Goal: Task Accomplishment & Management: Complete application form

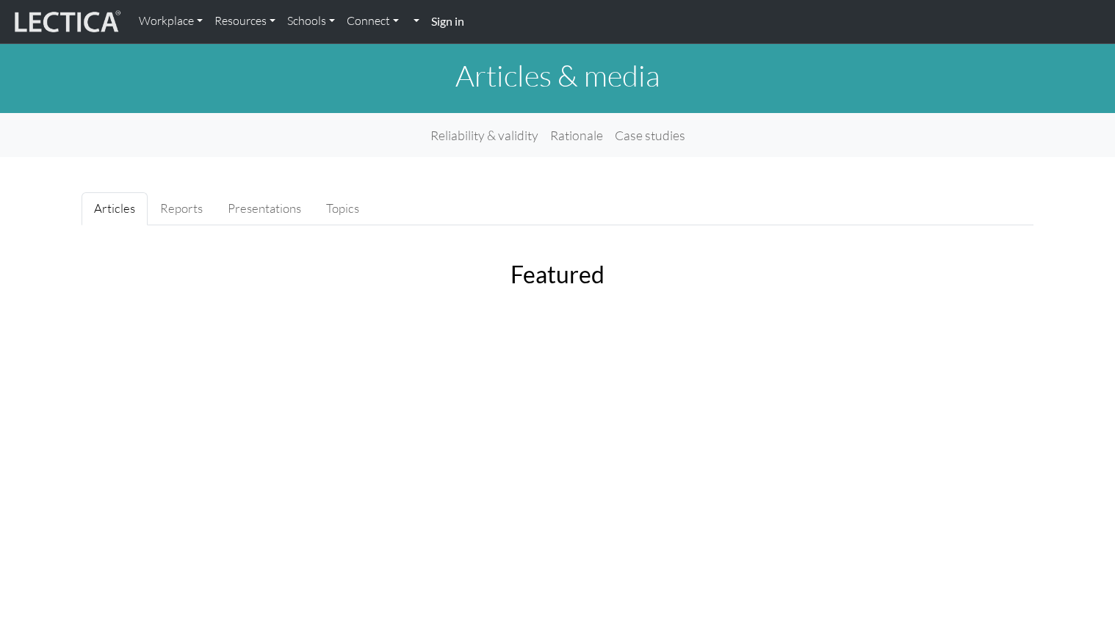
scroll to position [1944, 0]
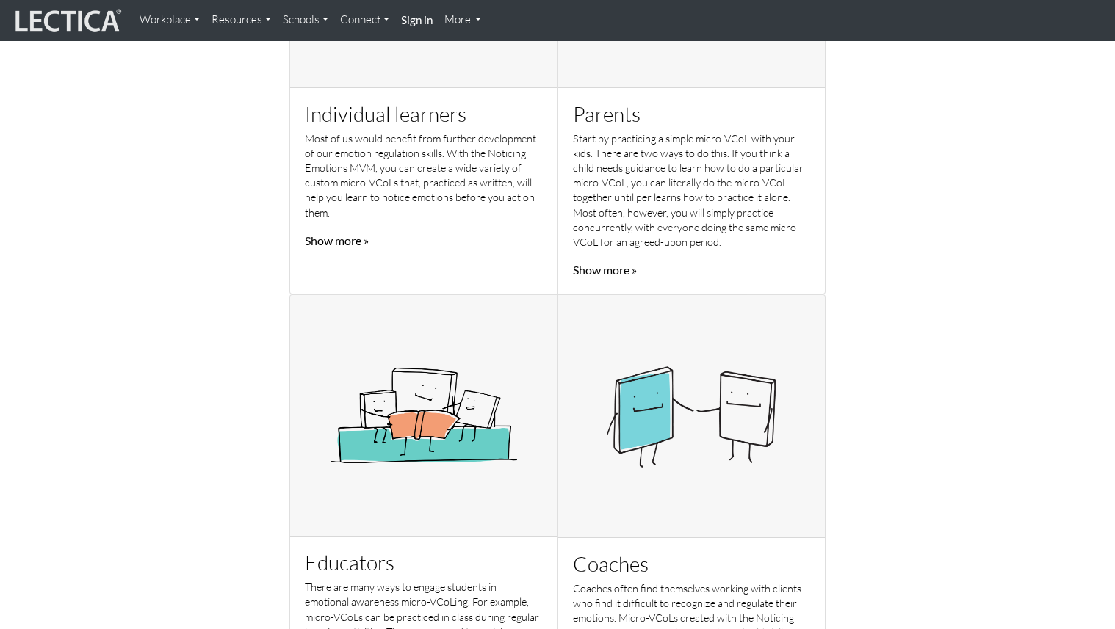
scroll to position [671, 0]
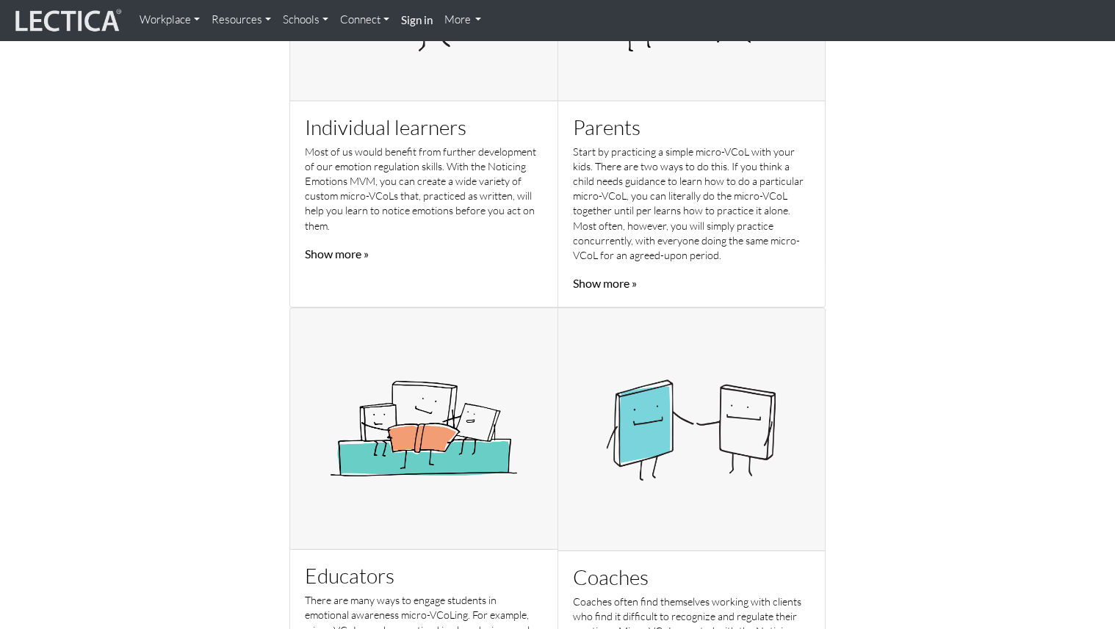
click at [328, 255] on link "Show more »" at bounding box center [337, 254] width 64 height 14
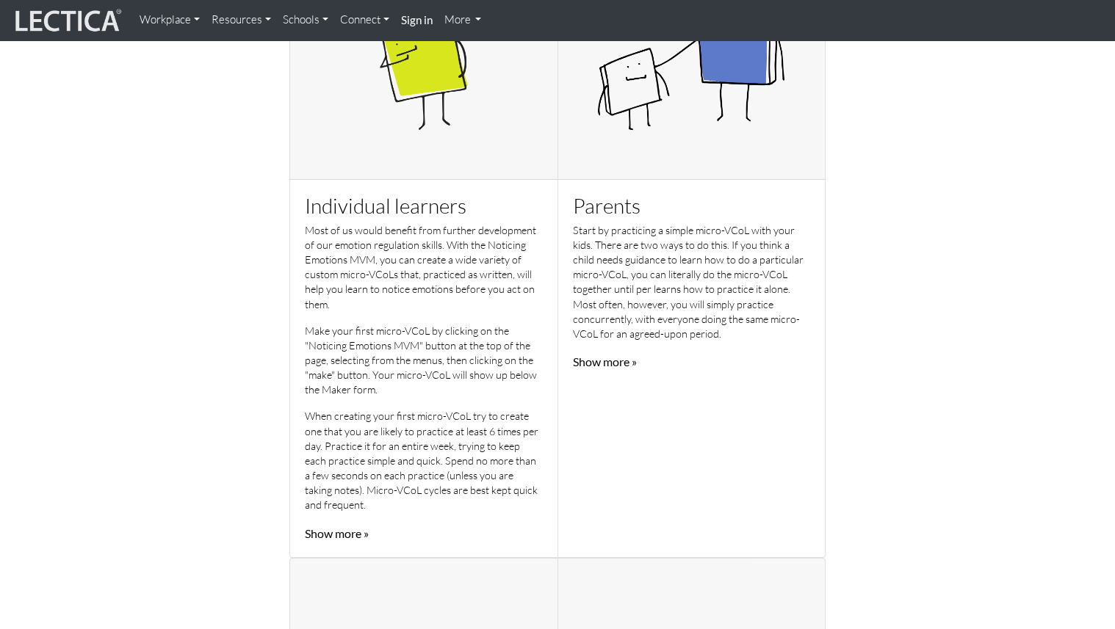
scroll to position [595, 0]
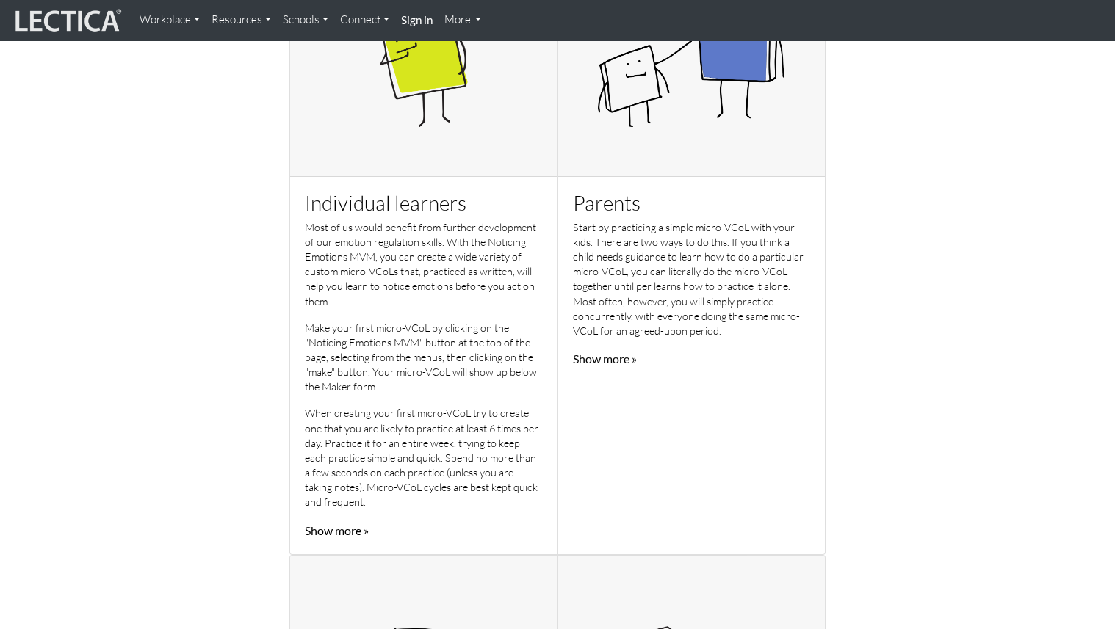
click at [349, 530] on link "Show more »" at bounding box center [337, 531] width 64 height 14
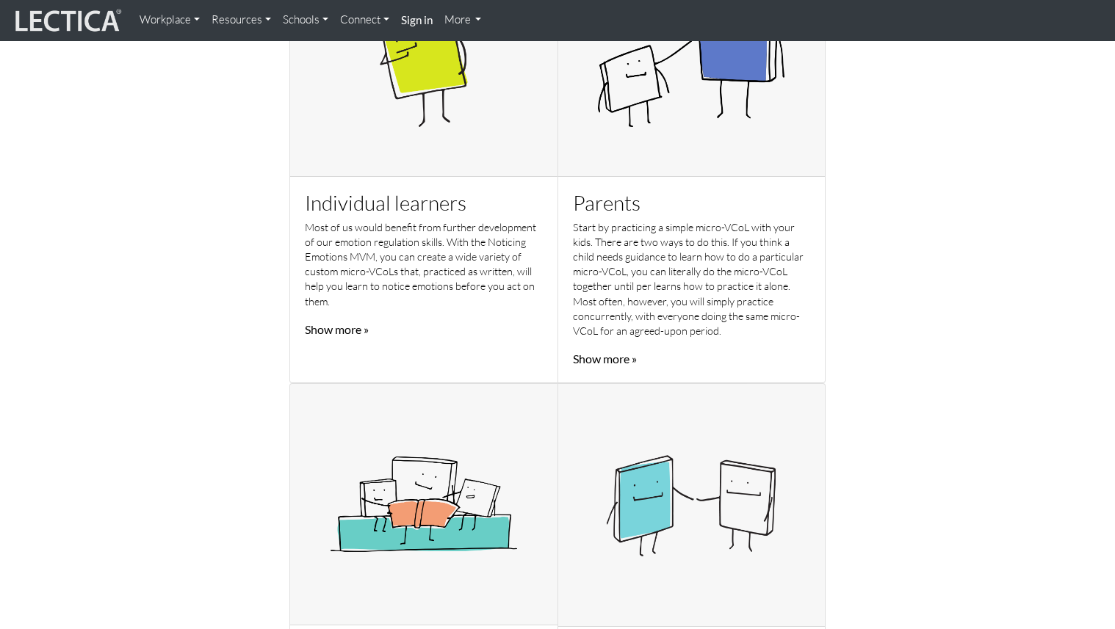
click at [355, 327] on link "Show more »" at bounding box center [337, 329] width 64 height 14
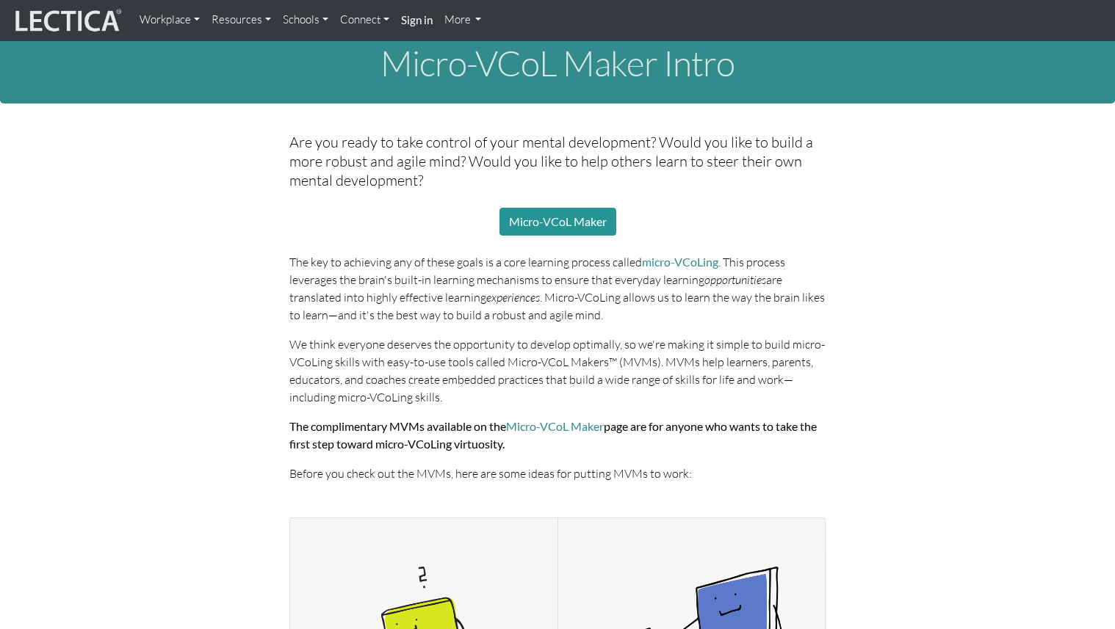
scroll to position [0, 0]
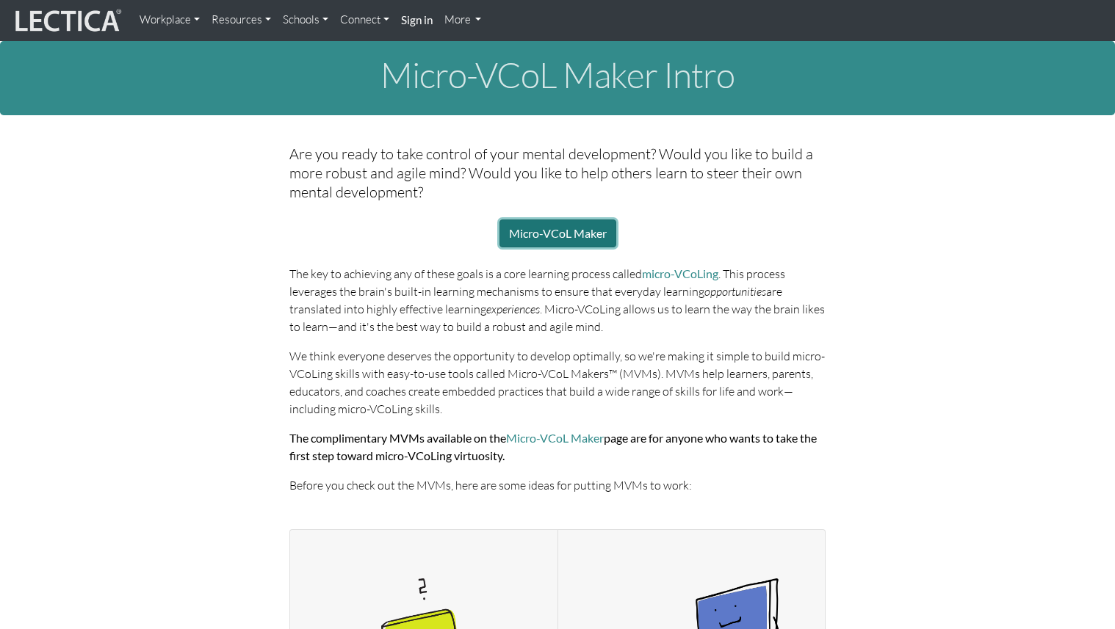
click at [541, 231] on link "Micro-VCoL Maker" at bounding box center [557, 234] width 117 height 28
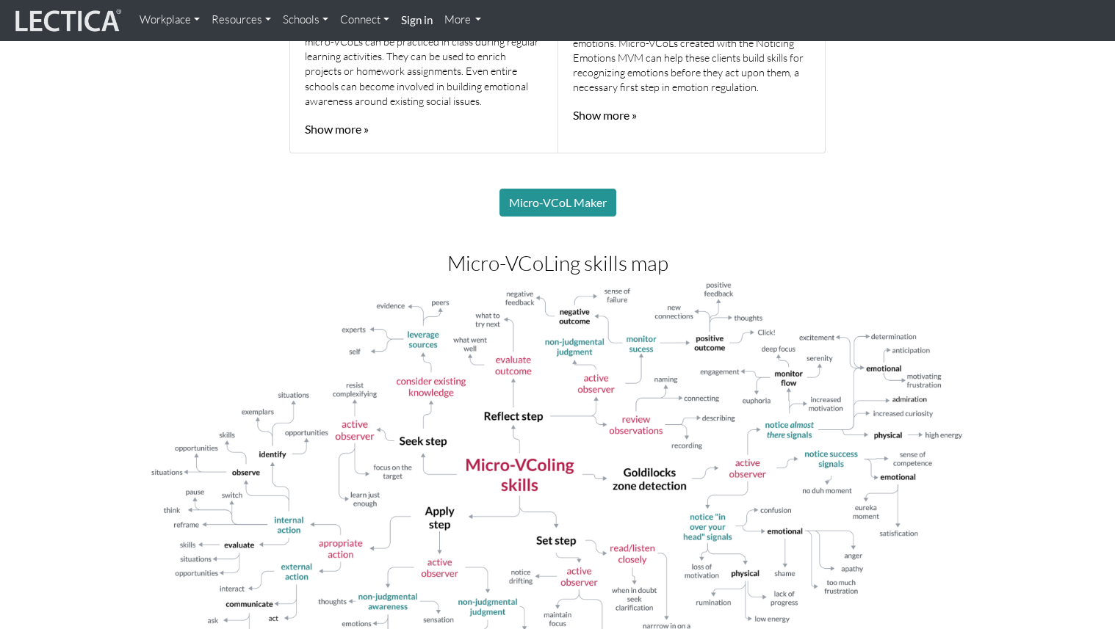
scroll to position [1544, 0]
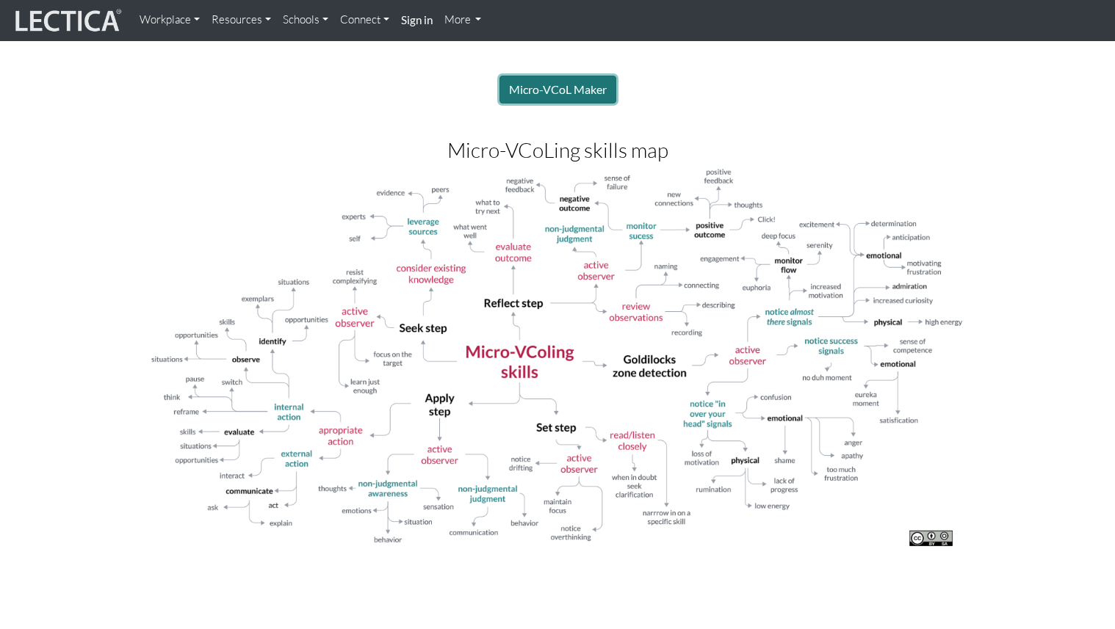
click at [586, 92] on link "Micro-VCoL Maker" at bounding box center [557, 90] width 117 height 28
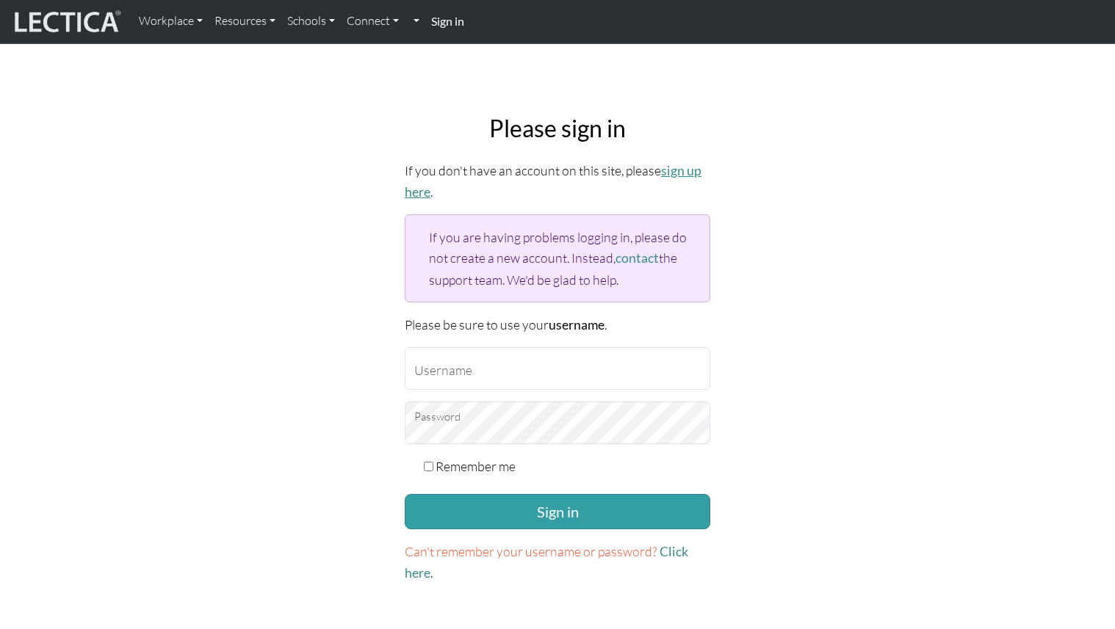
click at [677, 173] on link "sign up here" at bounding box center [553, 181] width 297 height 37
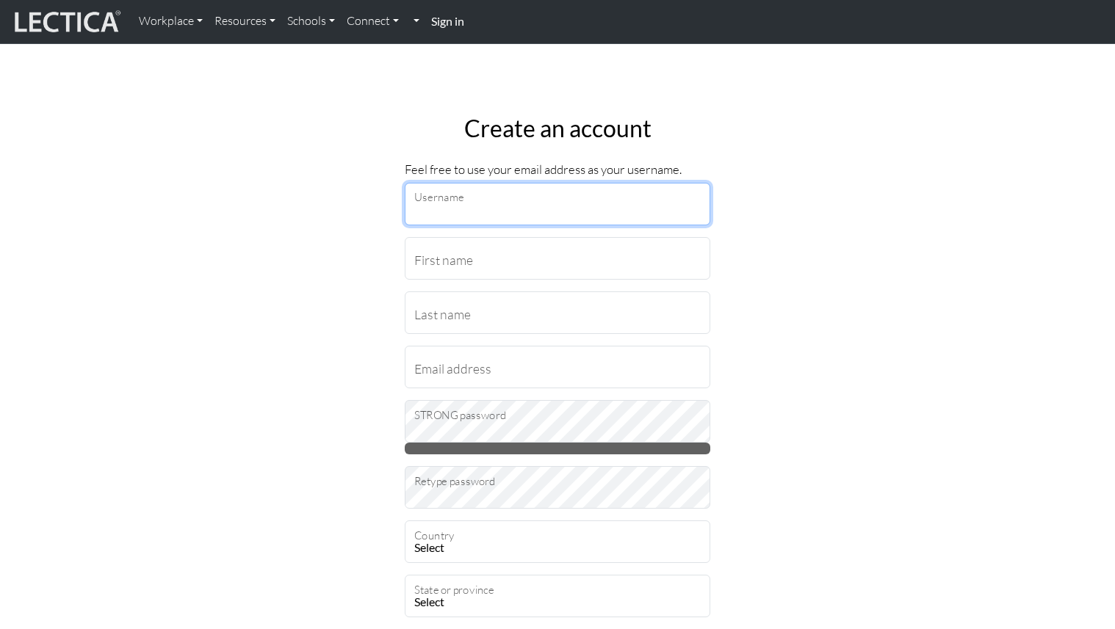
click at [589, 203] on input "Username" at bounding box center [558, 204] width 306 height 43
type input "LizMarinaGuz"
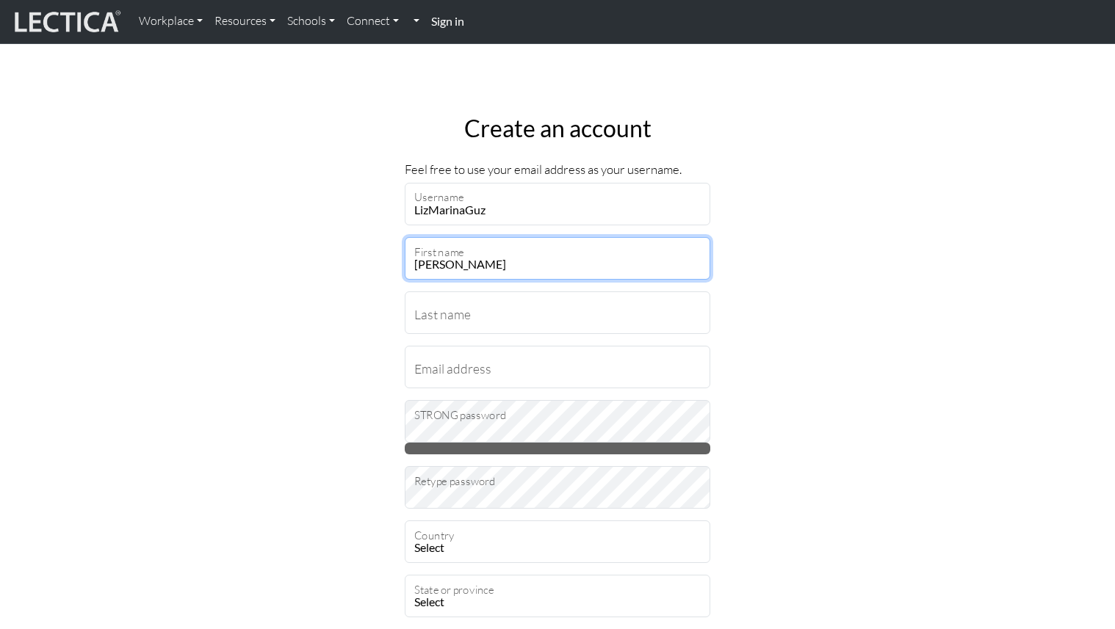
type input "[PERSON_NAME]"
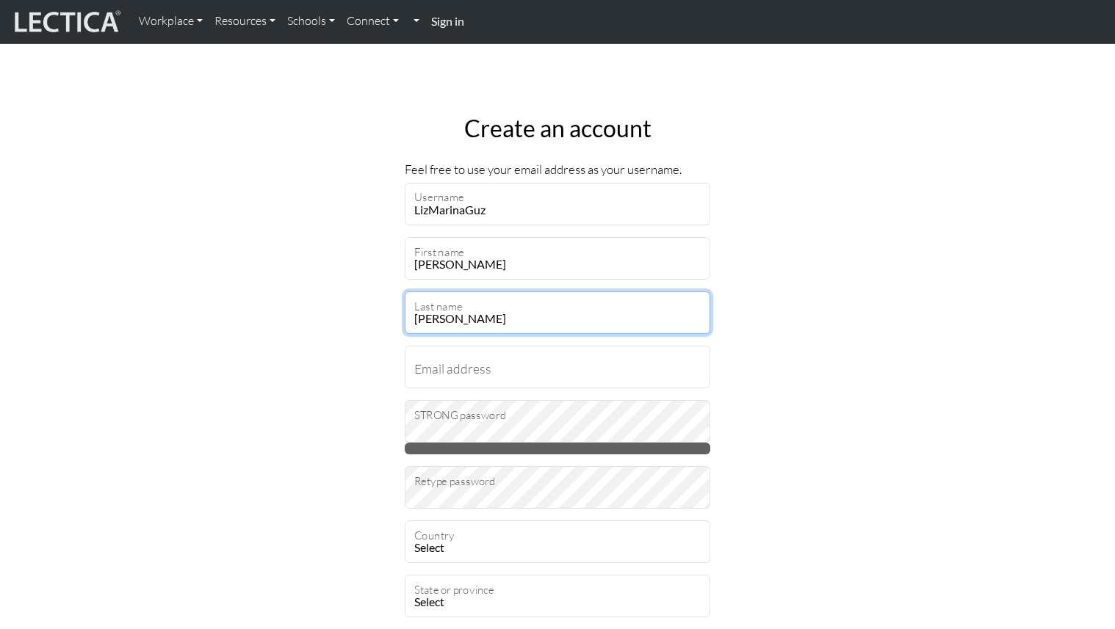
type input "[PERSON_NAME]"
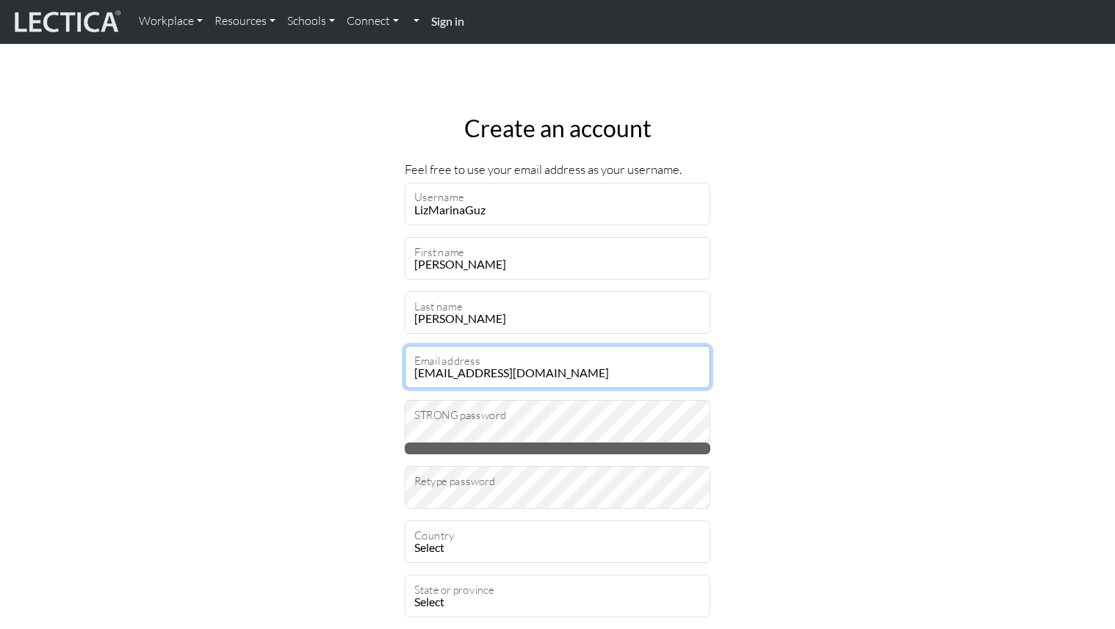
type input "[EMAIL_ADDRESS][DOMAIN_NAME]"
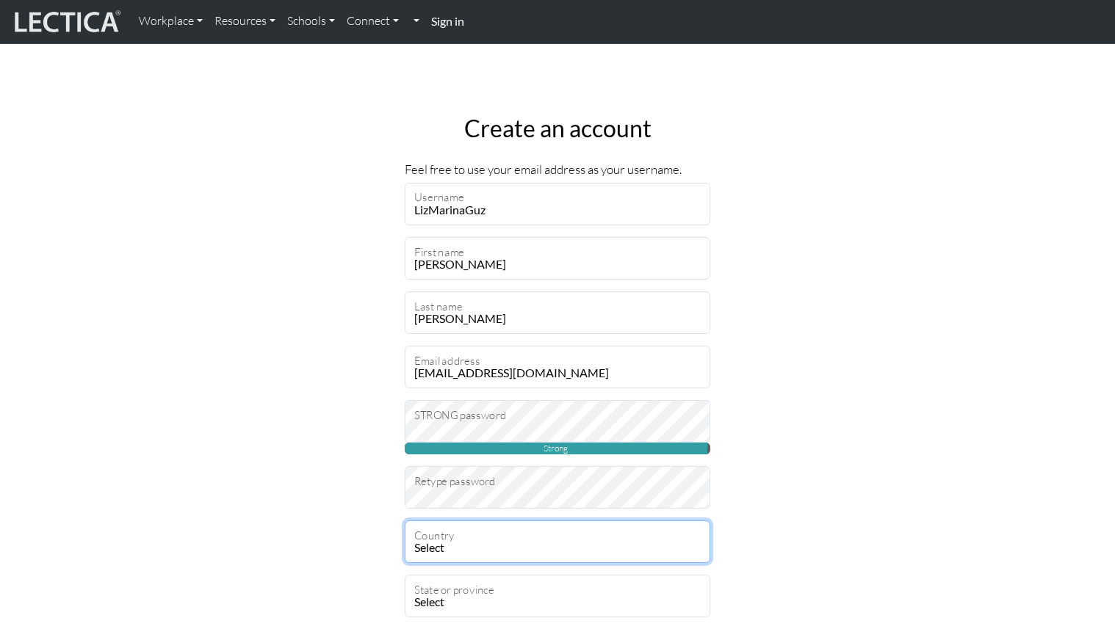
click at [527, 531] on select "Select Afghanistan A…land Islands Albania Algeria American Samoa Andorra Angola…" at bounding box center [558, 542] width 306 height 43
select select "237"
click at [405, 521] on select "Select Afghanistan A…land Islands Albania Algeria American Samoa Andorra Angola…" at bounding box center [558, 542] width 306 height 43
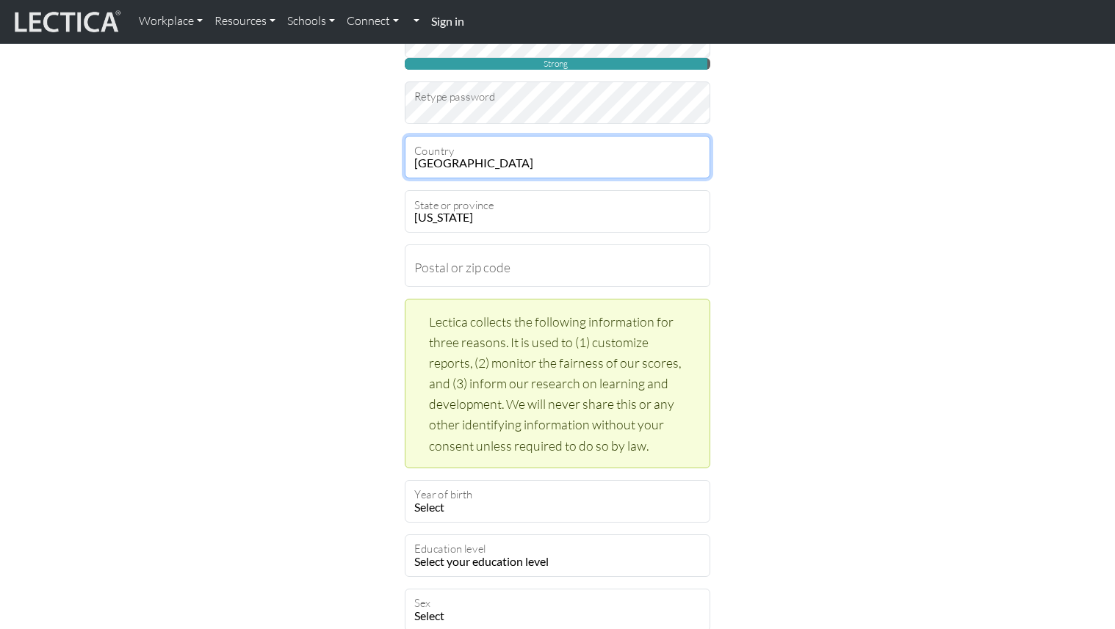
scroll to position [397, 0]
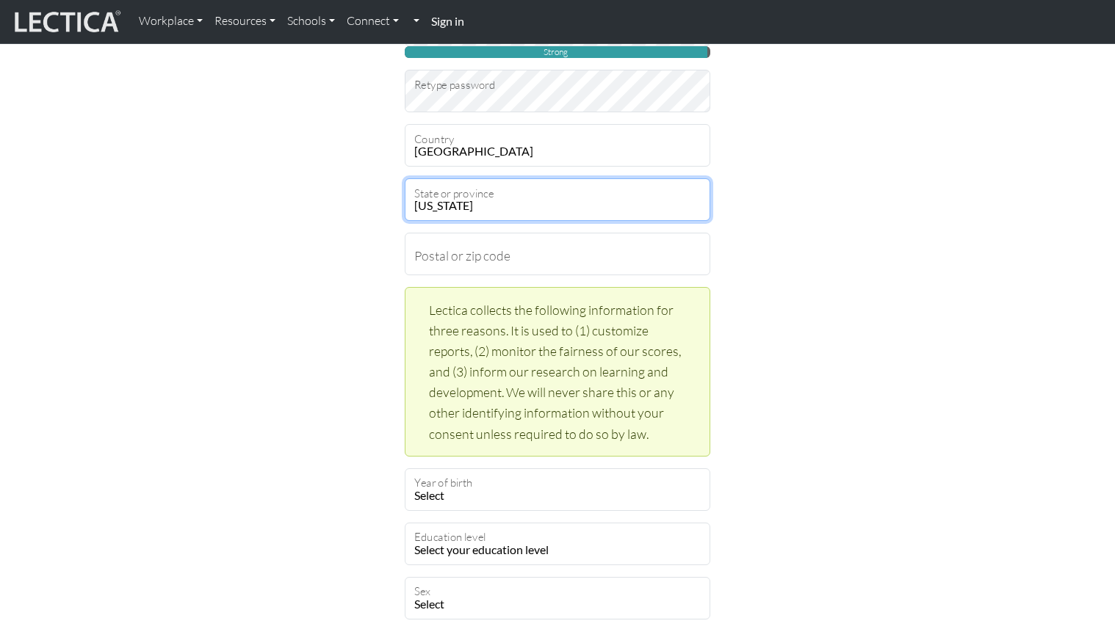
click at [463, 191] on select "Alabama Alaska American Samoa Arizona Arkansas Armed Forces Americas Armed Forc…" at bounding box center [558, 199] width 306 height 43
select select "11678"
click at [405, 178] on select "Alabama Alaska American Samoa Arizona Arkansas Armed Forces Americas Armed Forc…" at bounding box center [558, 199] width 306 height 43
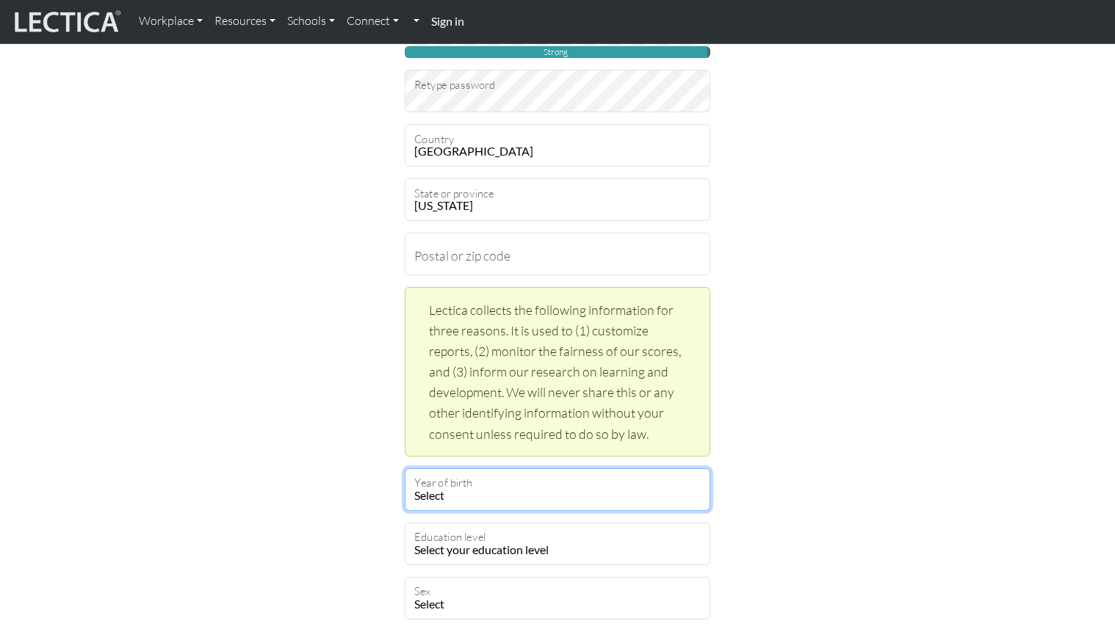
click at [441, 501] on select "Select 2025 2024 2023 2022 2021 2020 2019 2018 2017 2016 2015 2014 2013 2012 20…" at bounding box center [558, 490] width 306 height 43
select select "1988"
click at [405, 469] on select "Select 2025 2024 2023 2022 2021 2020 2019 2018 2017 2016 2015 2014 2013 2012 20…" at bounding box center [558, 490] width 306 height 43
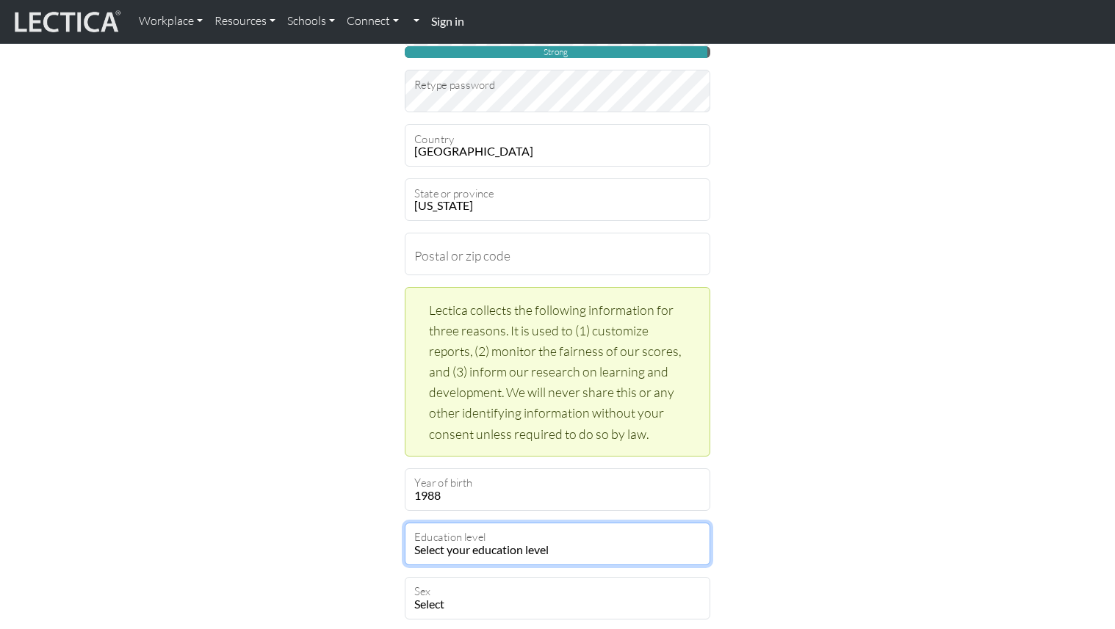
click at [455, 540] on select "Select your education level toddler pre-pre-pre-k pre-pre-k pre-k Kindergarten …" at bounding box center [558, 544] width 306 height 43
select select "21"
click at [405, 523] on select "Select your education level toddler pre-pre-pre-k pre-pre-k pre-k Kindergarten …" at bounding box center [558, 544] width 306 height 43
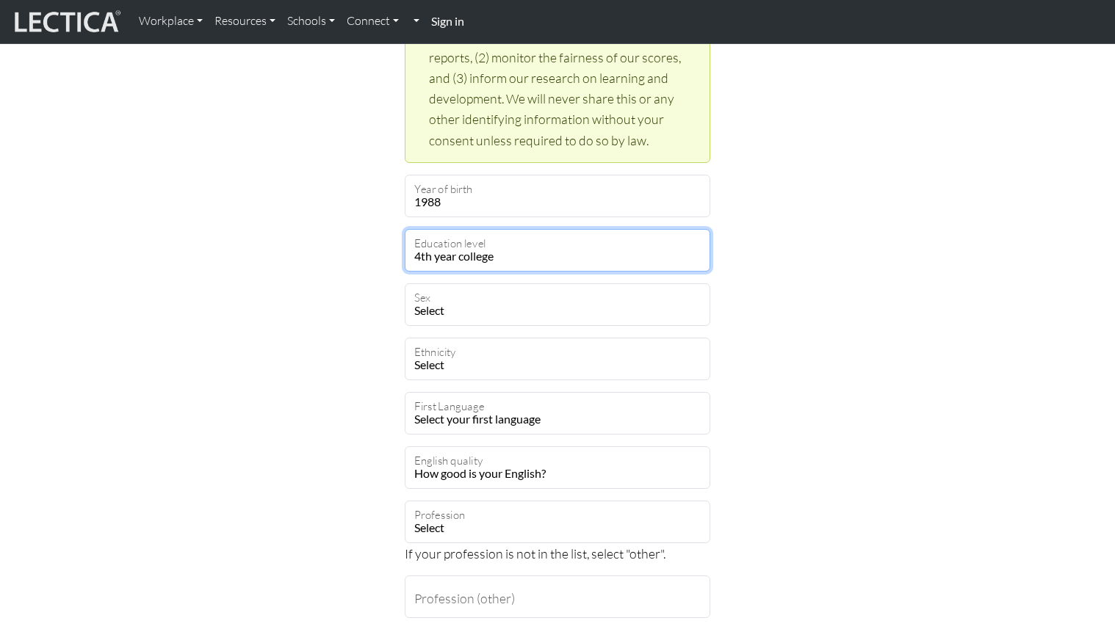
scroll to position [698, 0]
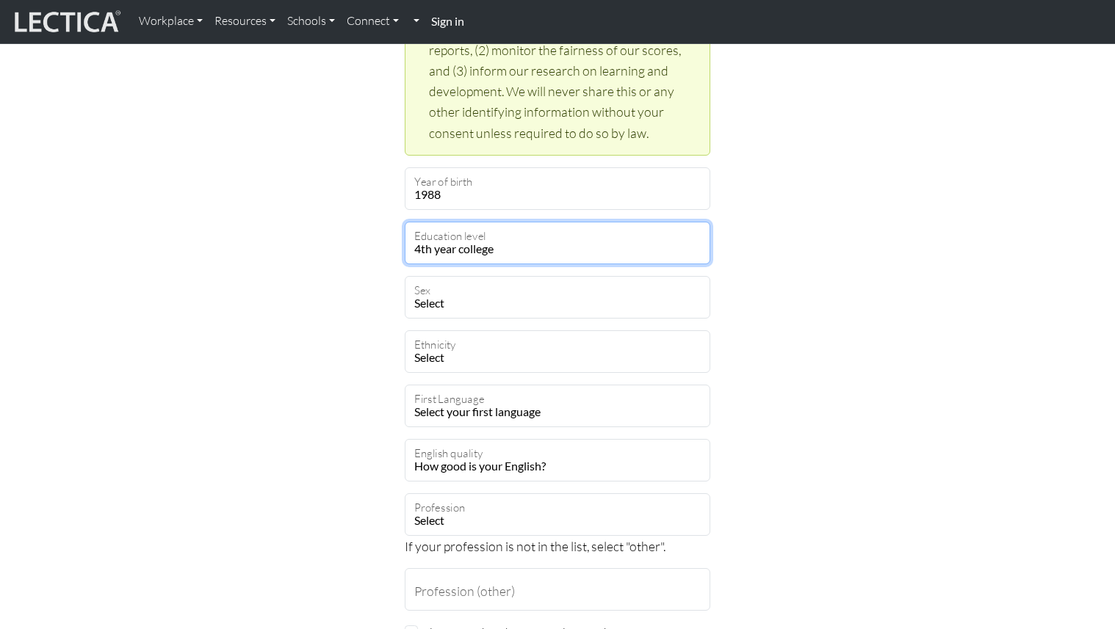
click at [513, 255] on select "Select your education level toddler pre-pre-pre-k pre-pre-k pre-k Kindergarten …" at bounding box center [558, 243] width 306 height 43
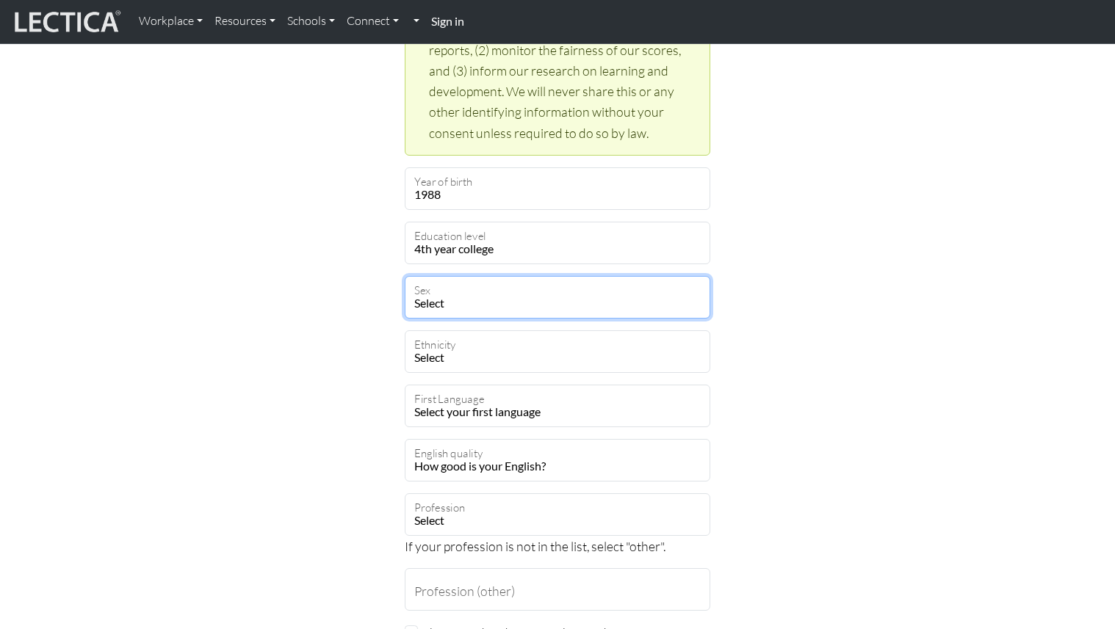
click at [493, 294] on select "Select Male Female Binary Non-binary Opt out" at bounding box center [558, 297] width 306 height 43
select select "female"
click at [405, 276] on select "Select Male Female Binary Non-binary Opt out" at bounding box center [558, 297] width 306 height 43
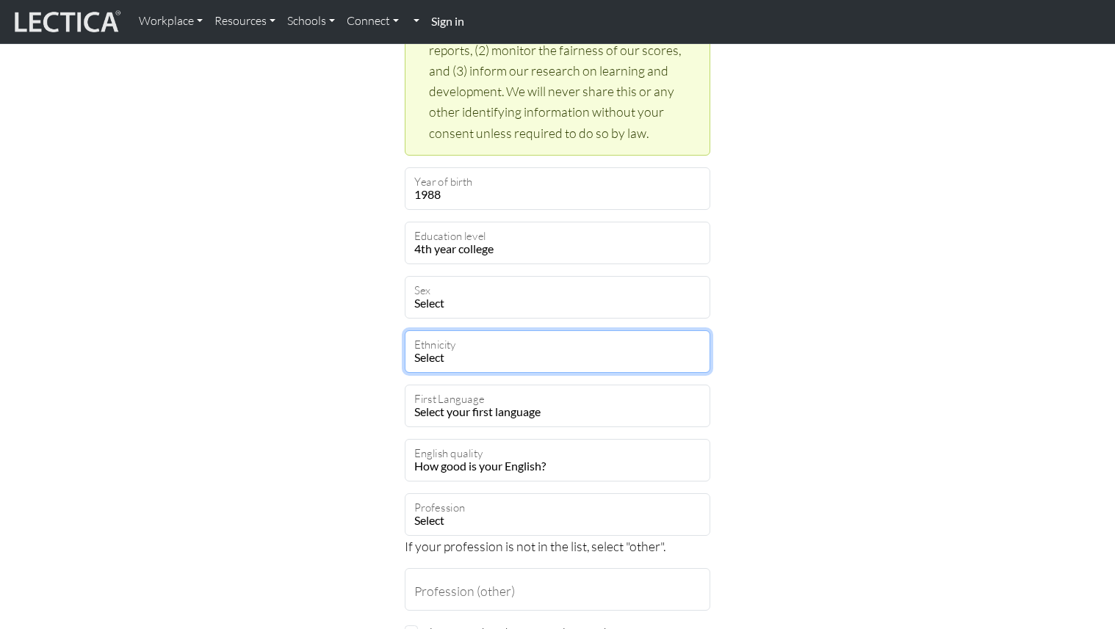
click at [474, 352] on select "Select African Asian Black Carribean Caucasian Central American Eurasian Indian…" at bounding box center [558, 352] width 306 height 43
select select "113"
click at [405, 331] on select "Select African Asian Black Carribean Caucasian Central American Eurasian Indian…" at bounding box center [558, 352] width 306 height 43
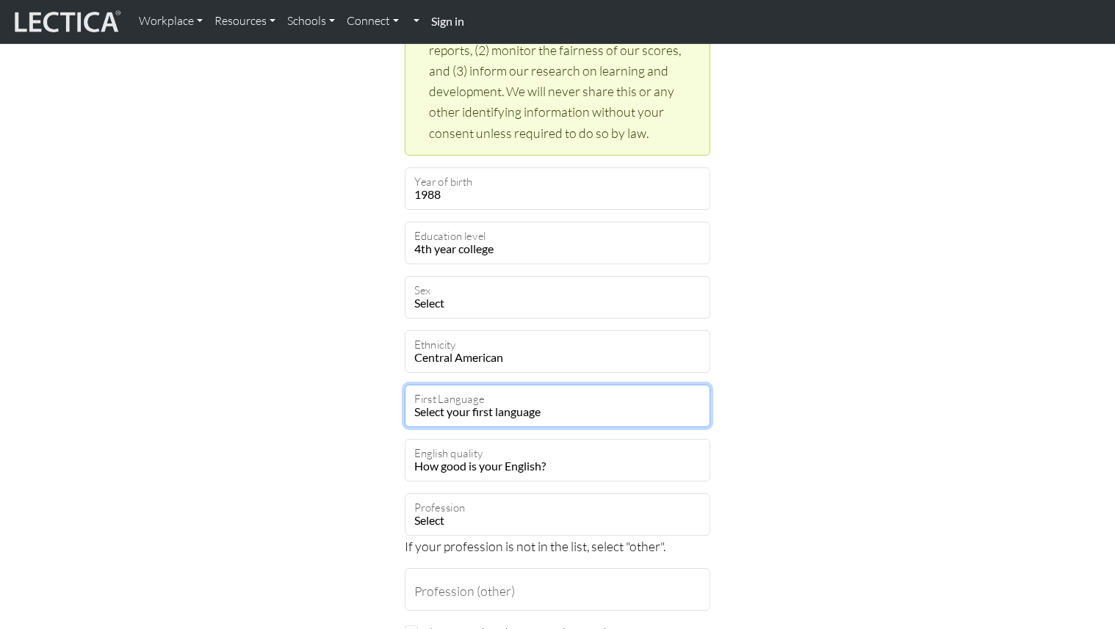
click at [490, 421] on select "Select your first language Abkhazian Achinese Acoli Adangme Adyghe Afar Afrihil…" at bounding box center [558, 406] width 306 height 43
select select "1927"
click at [405, 385] on select "Select your first language Abkhazian Achinese Acoli Adangme Adyghe Afar Afrihil…" at bounding box center [558, 406] width 306 height 43
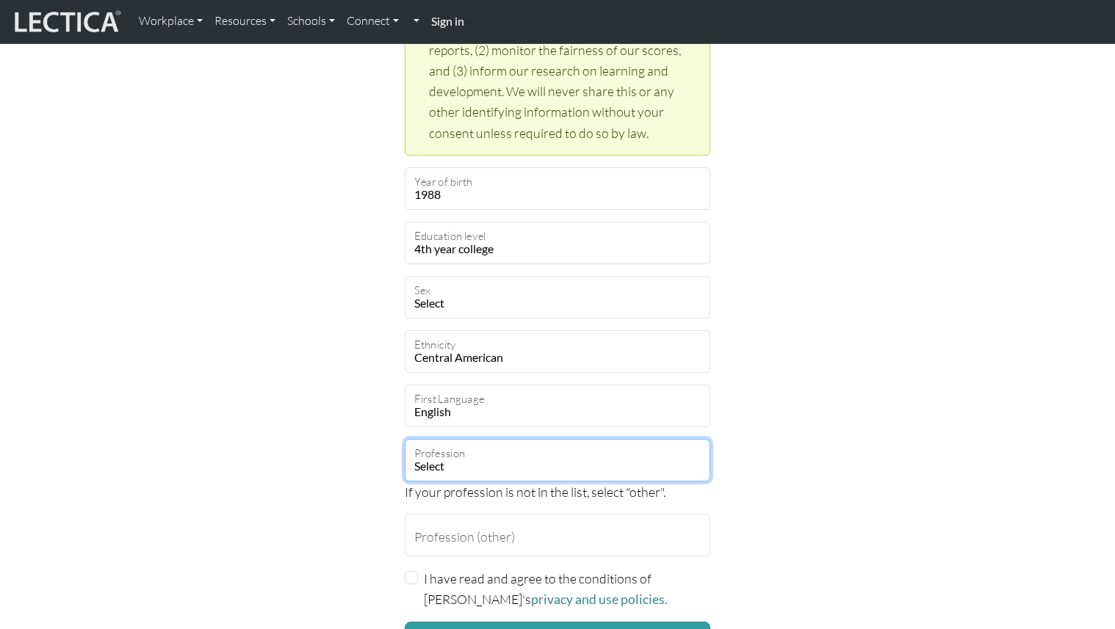
click at [473, 470] on select "Select academic accounting/finance administration arts: performing arts: visual…" at bounding box center [558, 460] width 306 height 43
select select "4"
click at [405, 439] on select "Select academic accounting/finance administration arts: performing arts: visual…" at bounding box center [558, 460] width 306 height 43
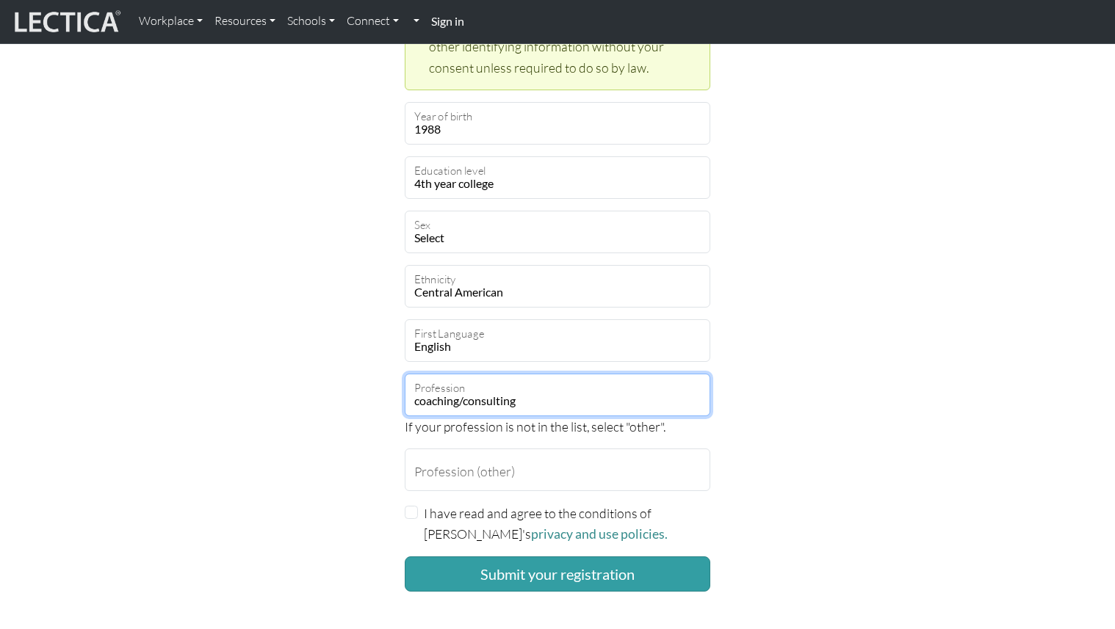
scroll to position [801, 0]
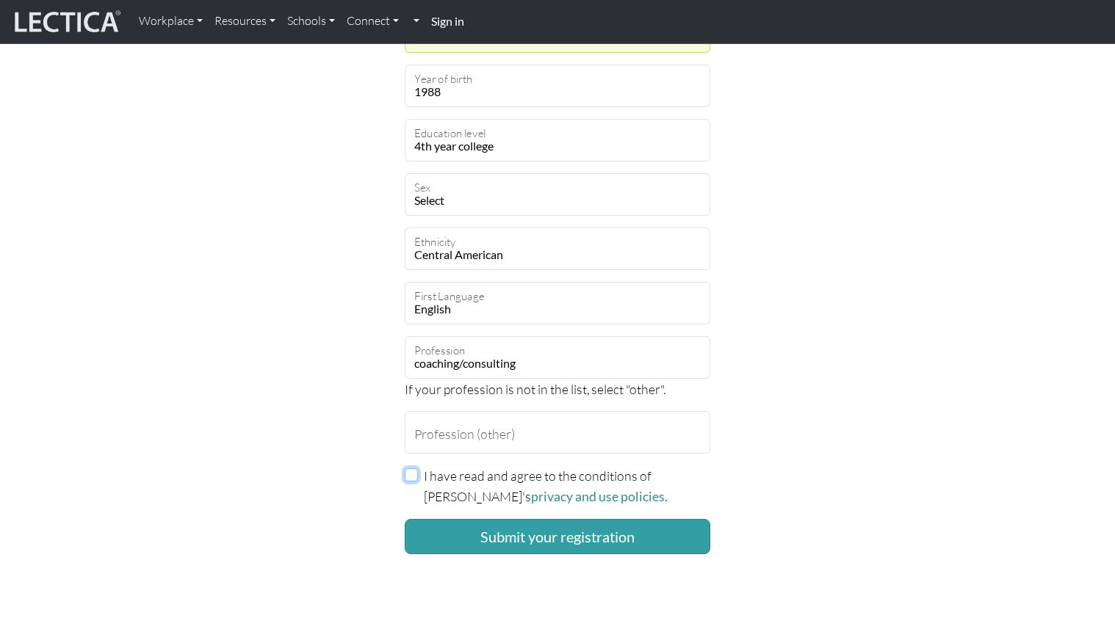
click at [415, 470] on input "I have read and agree to the conditions of Lectica's privacy and use policies." at bounding box center [411, 475] width 13 height 13
checkbox input "true"
click at [476, 540] on button "Submit your registration" at bounding box center [558, 536] width 306 height 35
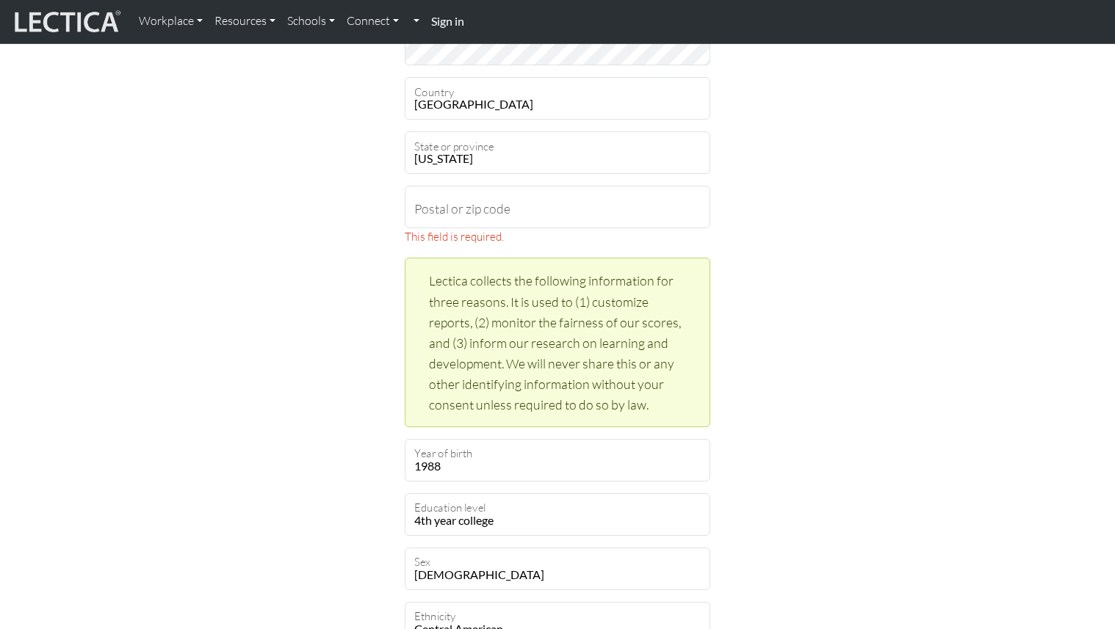
scroll to position [393, 0]
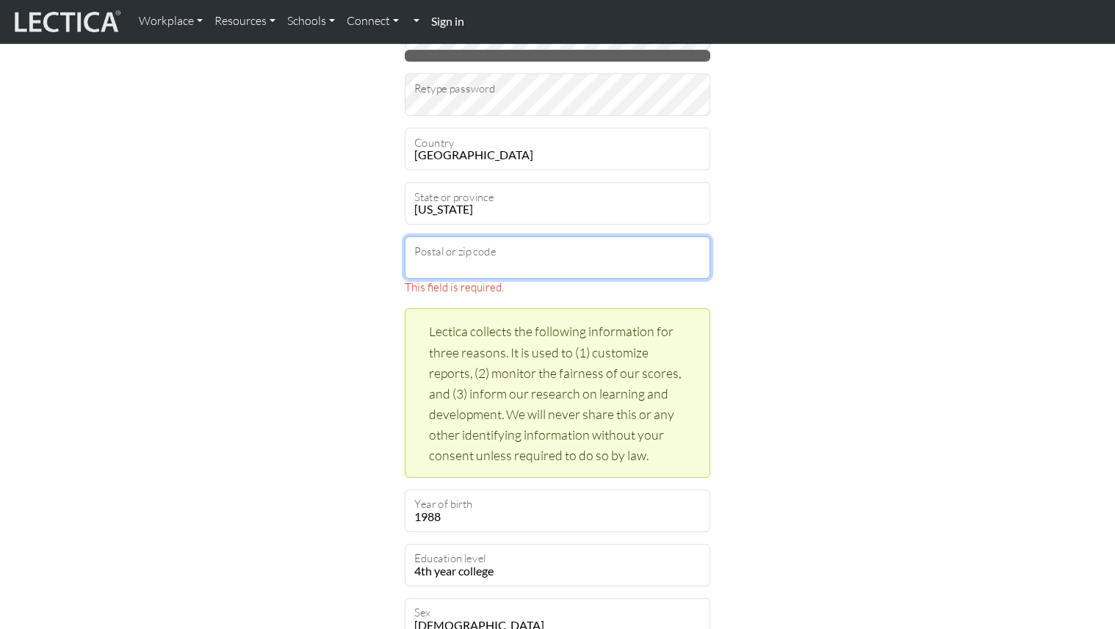
click at [463, 257] on input "Postal or zip code" at bounding box center [558, 257] width 306 height 43
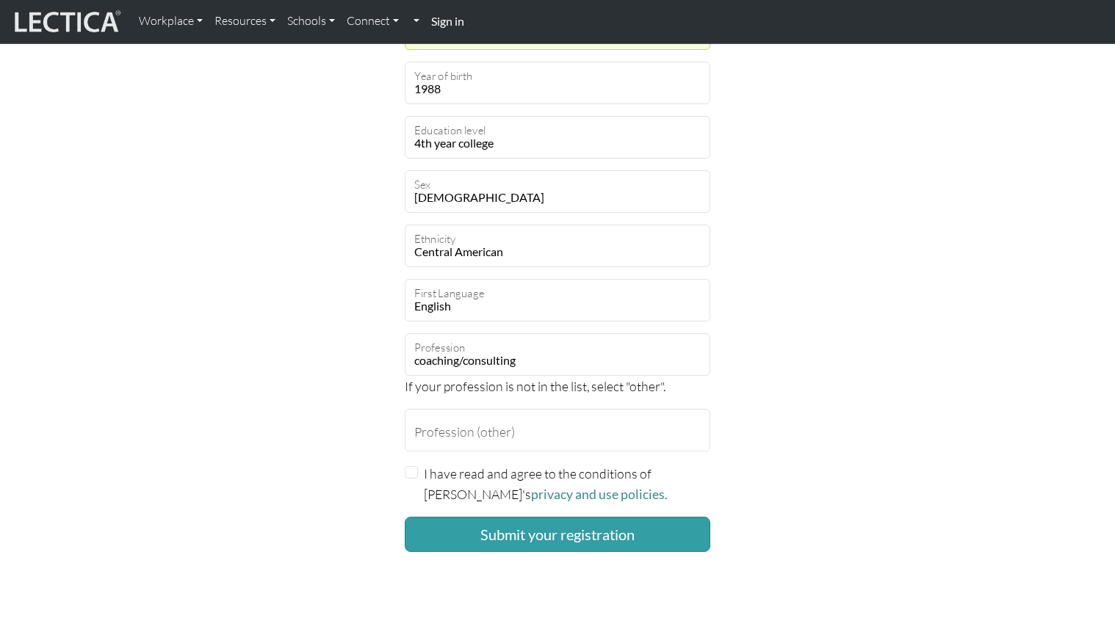
scroll to position [1273, 0]
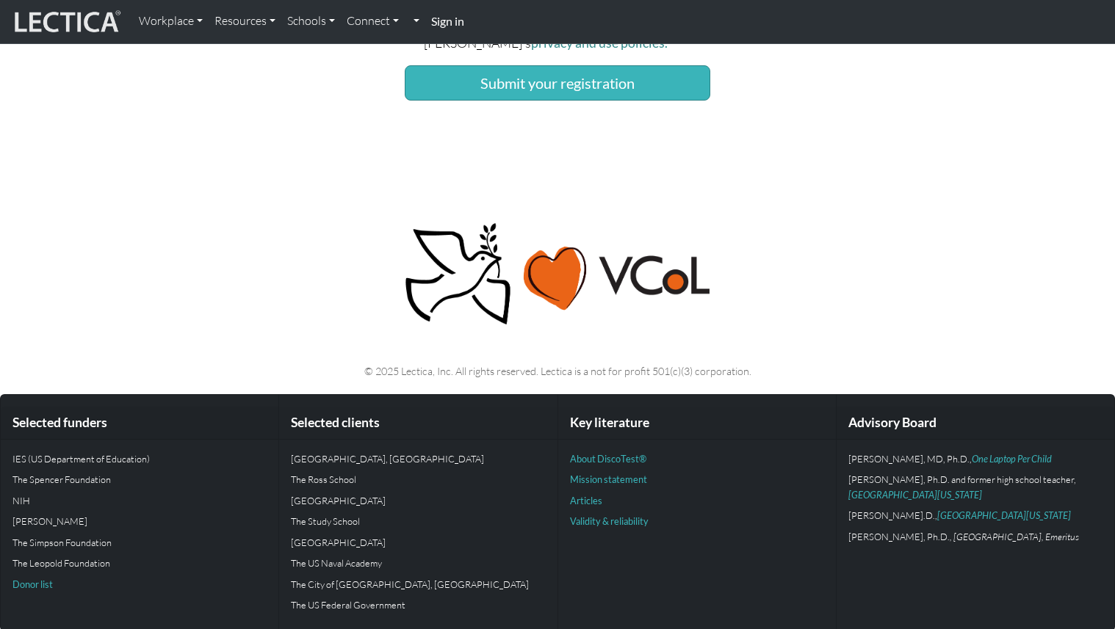
type input "78753"
click at [530, 81] on button "Submit your registration" at bounding box center [558, 82] width 306 height 35
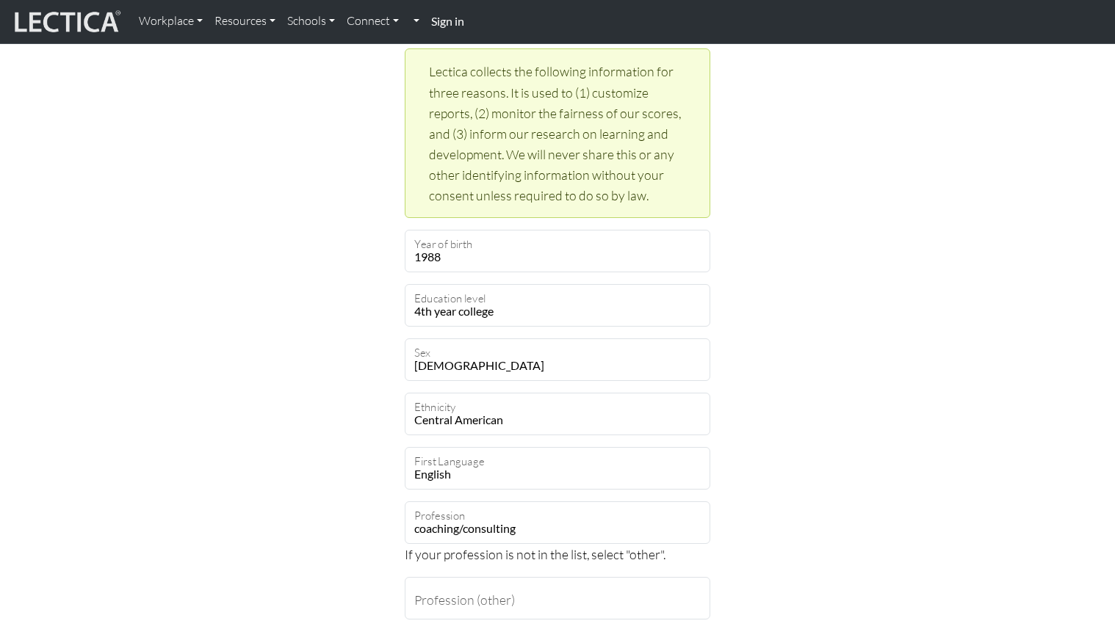
scroll to position [1291, 0]
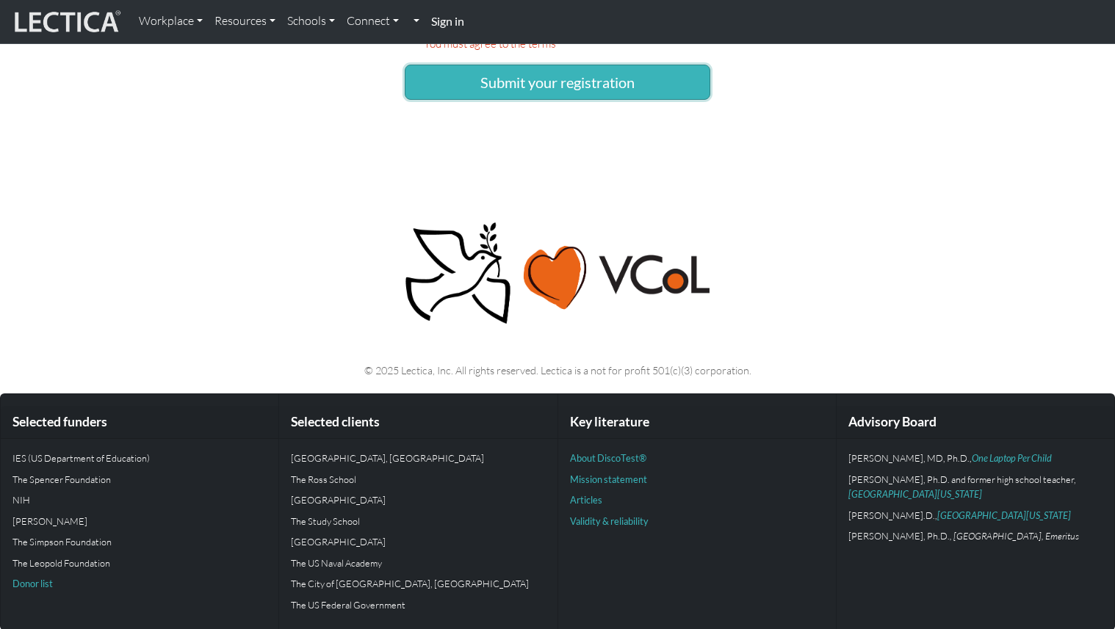
click at [665, 83] on button "Submit your registration" at bounding box center [558, 82] width 306 height 35
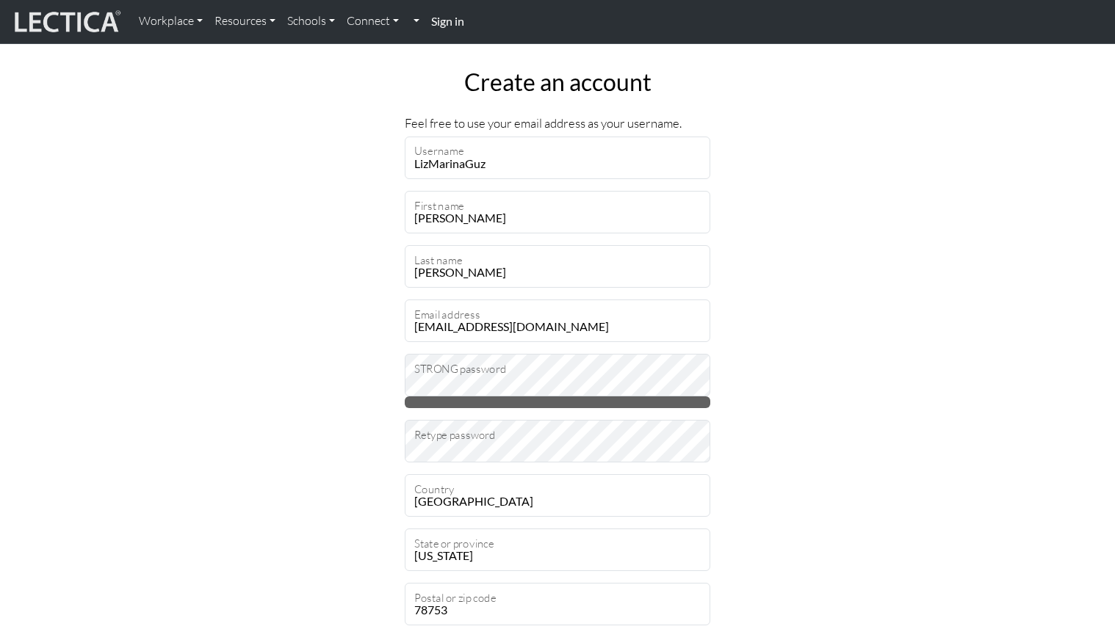
scroll to position [49, 0]
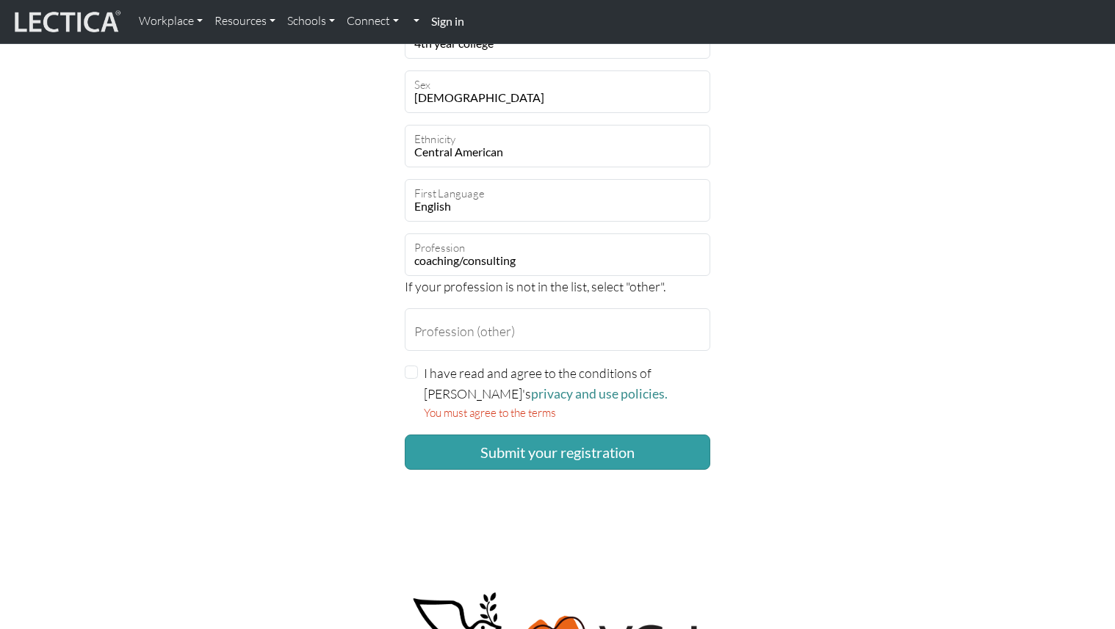
scroll to position [1273, 0]
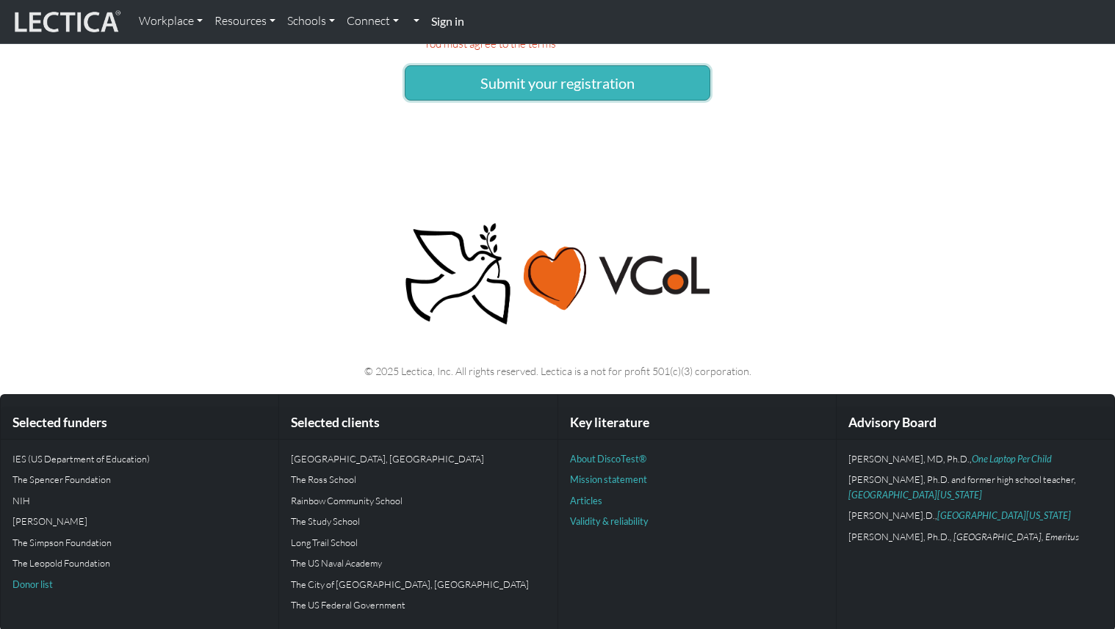
click at [598, 90] on button "Submit your registration" at bounding box center [558, 82] width 306 height 35
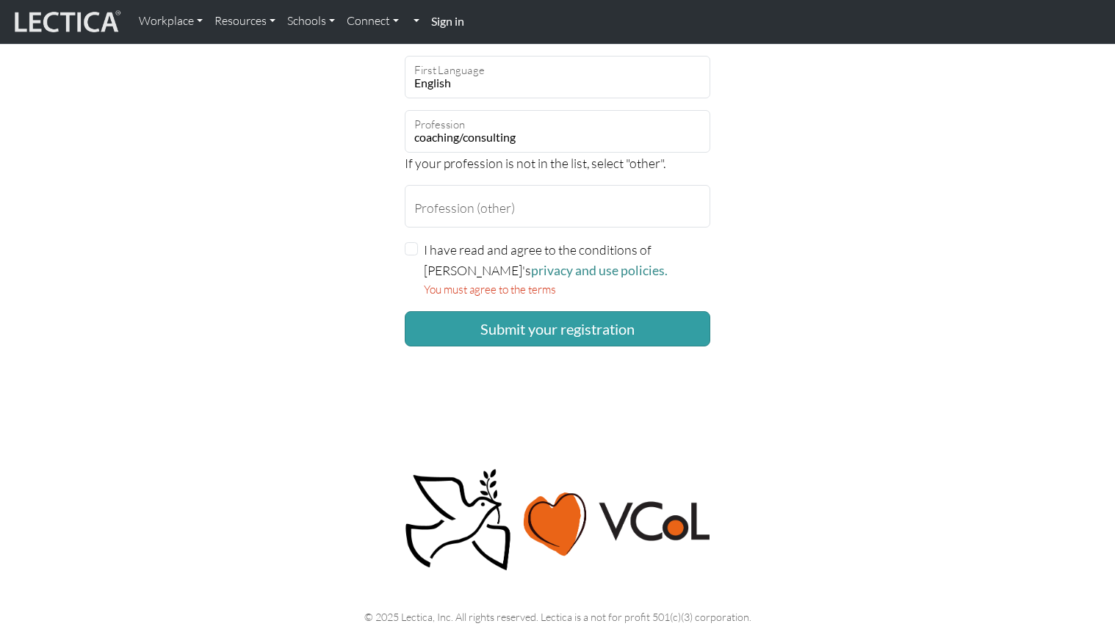
scroll to position [946, 0]
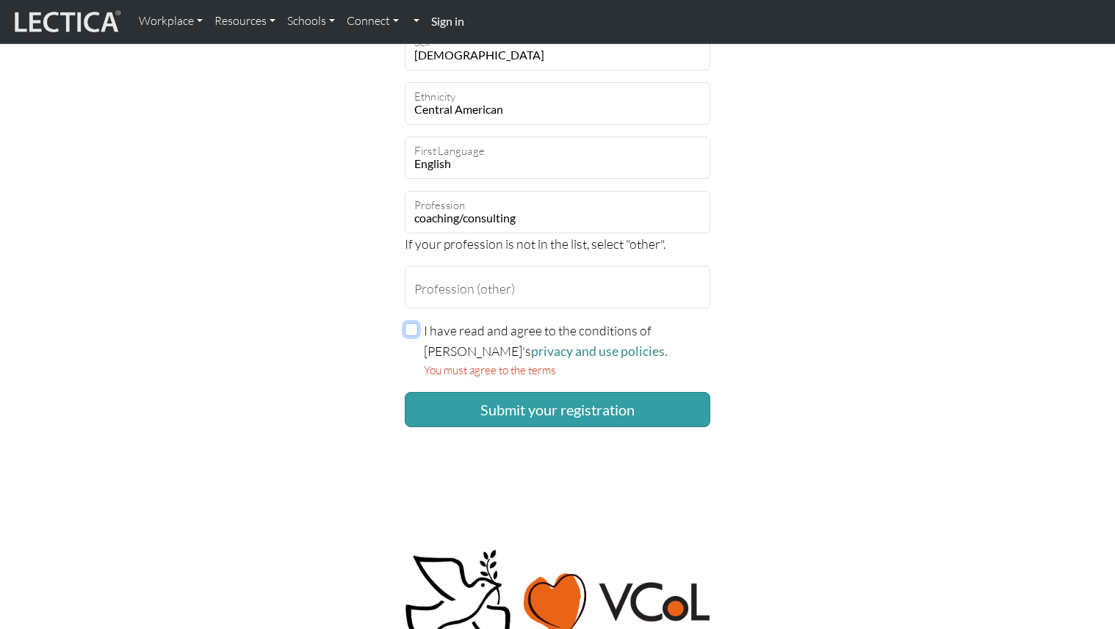
click at [411, 327] on input "I have read and agree to the conditions of [PERSON_NAME]'s privacy and use poli…" at bounding box center [411, 329] width 13 height 13
checkbox input "true"
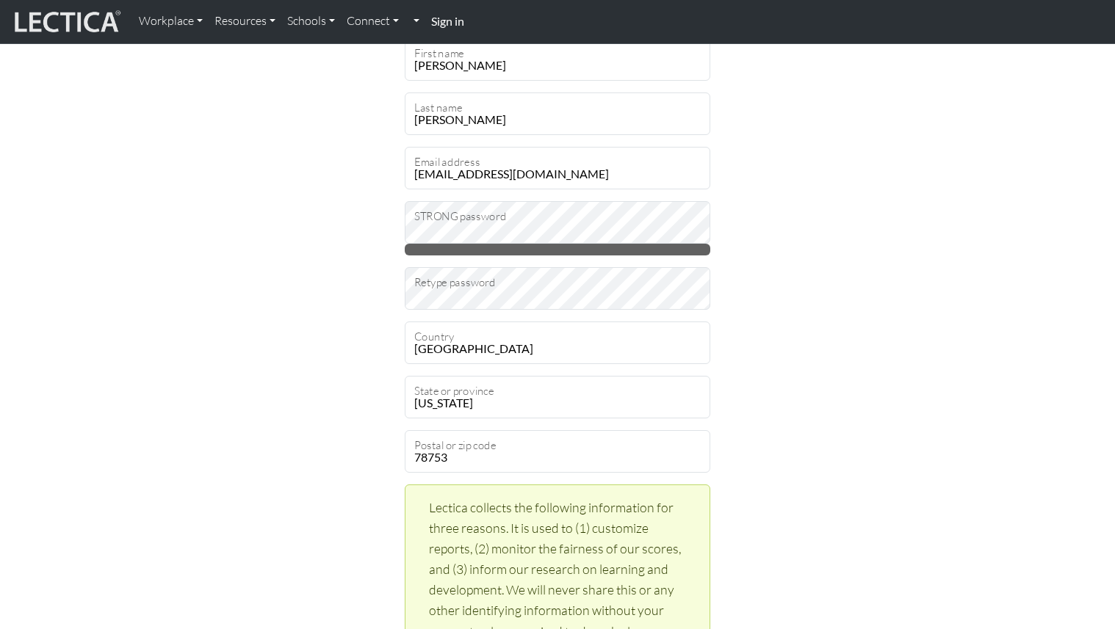
scroll to position [193, 0]
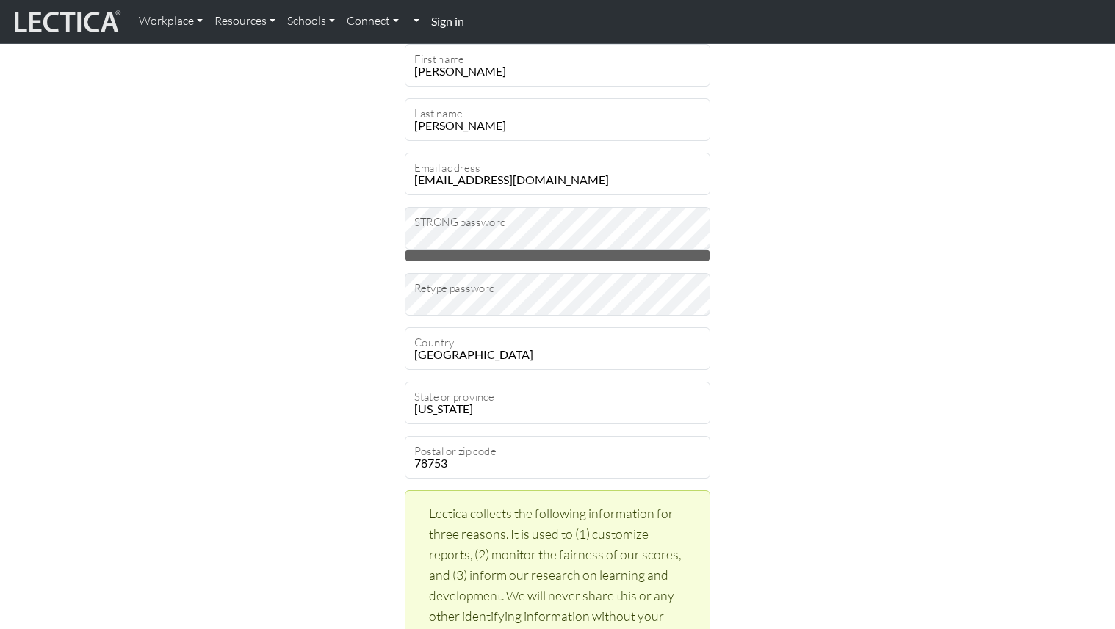
click at [462, 200] on fieldset "Feel free to use your email address as your username. LizMarinaGuz Username Liz…" at bounding box center [558, 579] width 306 height 1225
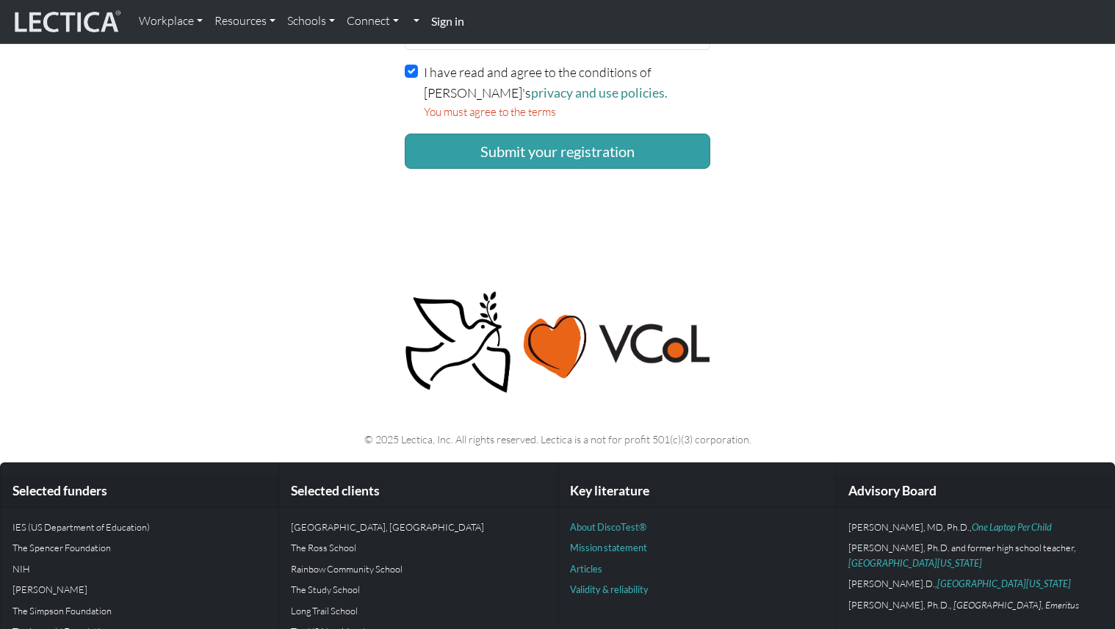
scroll to position [1273, 0]
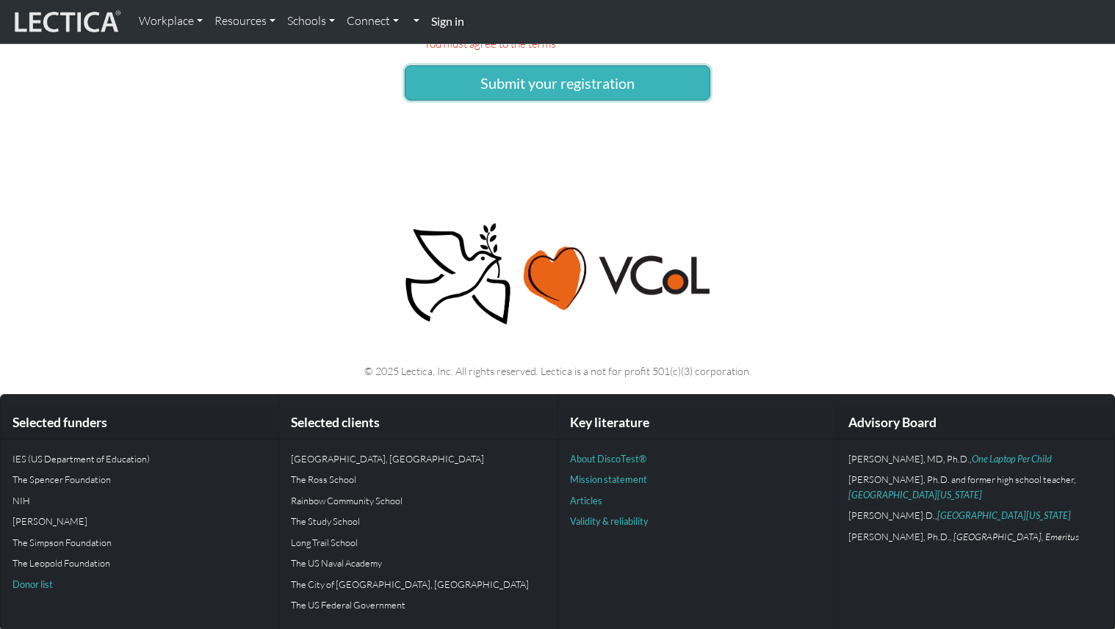
click at [546, 88] on button "Submit your registration" at bounding box center [558, 82] width 306 height 35
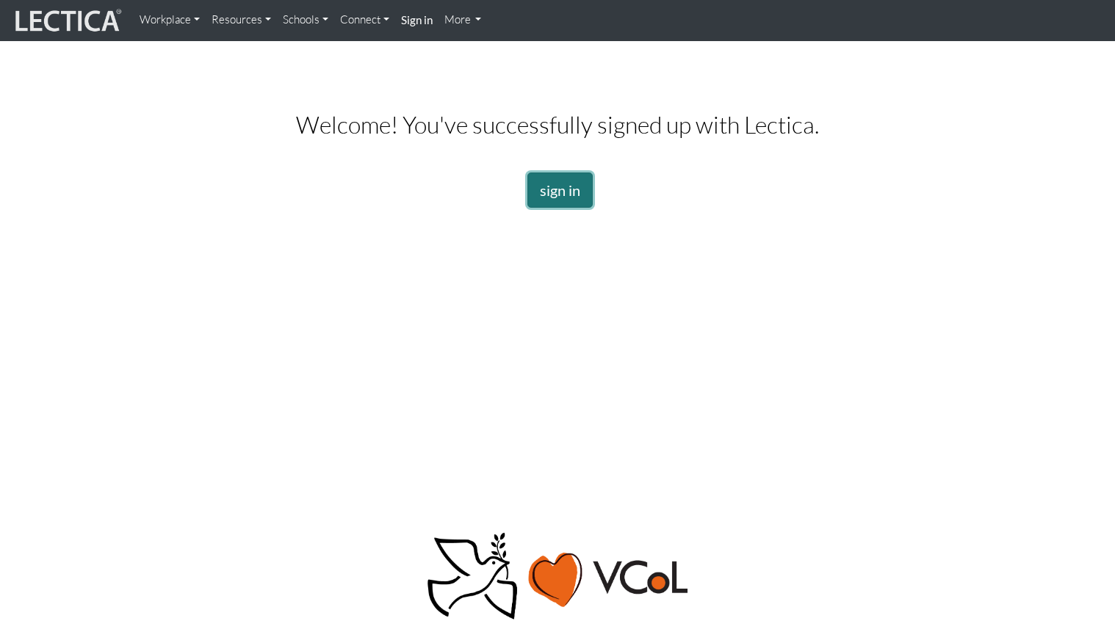
click at [552, 196] on link "sign in" at bounding box center [559, 190] width 65 height 35
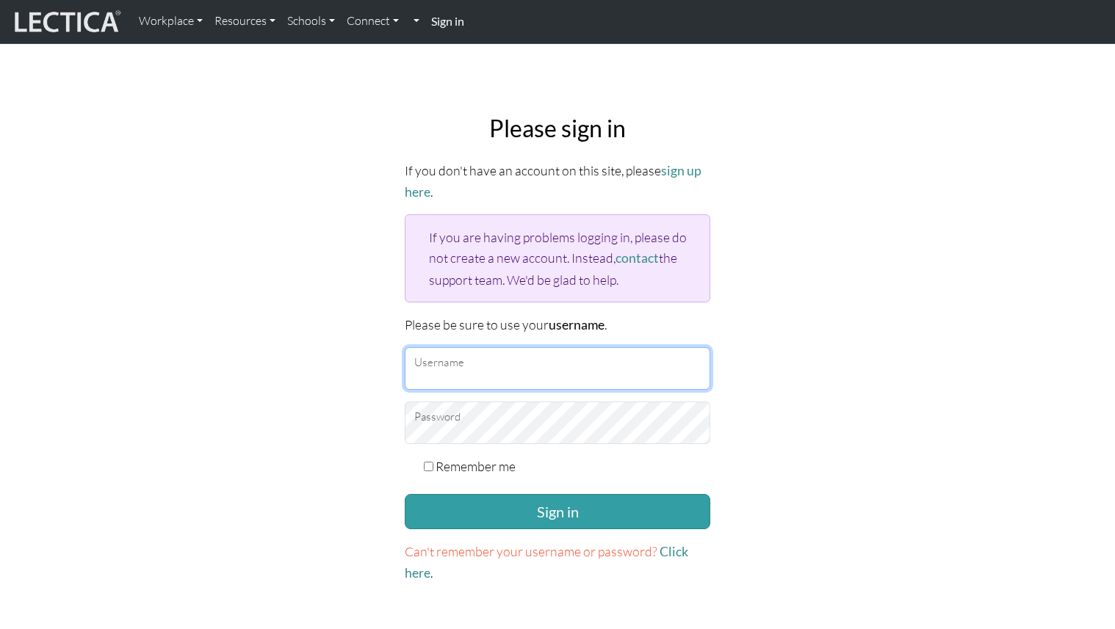
click at [471, 365] on input "Username" at bounding box center [558, 368] width 306 height 43
type input "LizMarinaGuz"
click at [427, 462] on input "Remember me" at bounding box center [429, 467] width 10 height 10
checkbox input "true"
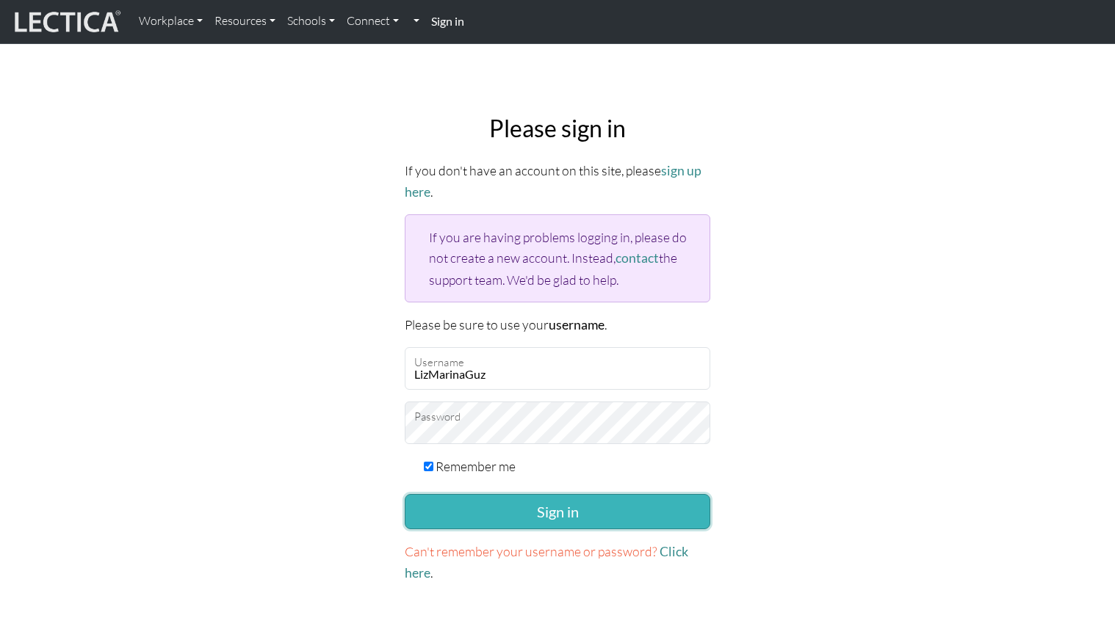
click at [449, 516] on button "Sign in" at bounding box center [558, 511] width 306 height 35
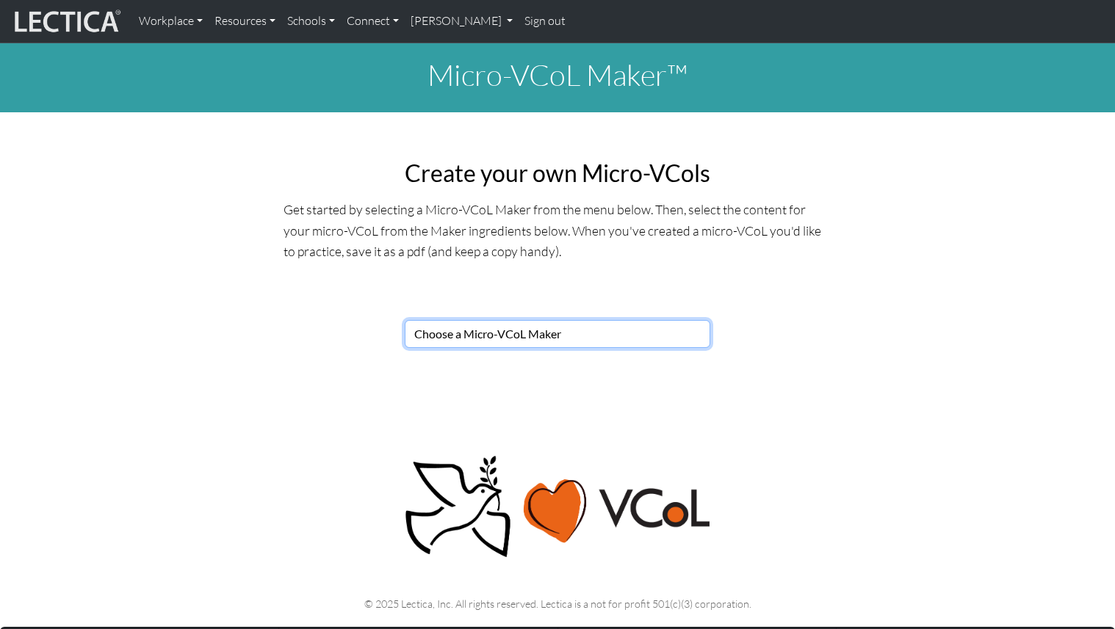
click at [530, 346] on select "Choose a Micro-VCoL Maker" at bounding box center [558, 334] width 306 height 28
click at [630, 343] on select "Choose a Micro-VCoL Maker" at bounding box center [558, 334] width 306 height 28
click at [405, 320] on select "Choose a Micro-VCoL Maker" at bounding box center [558, 334] width 306 height 28
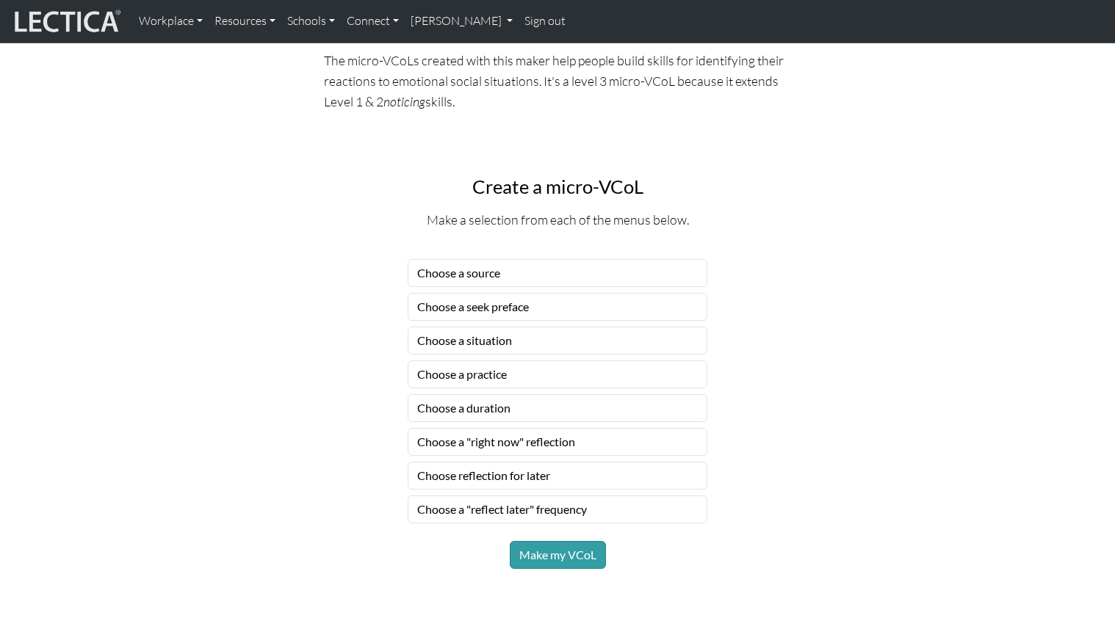
scroll to position [739, 0]
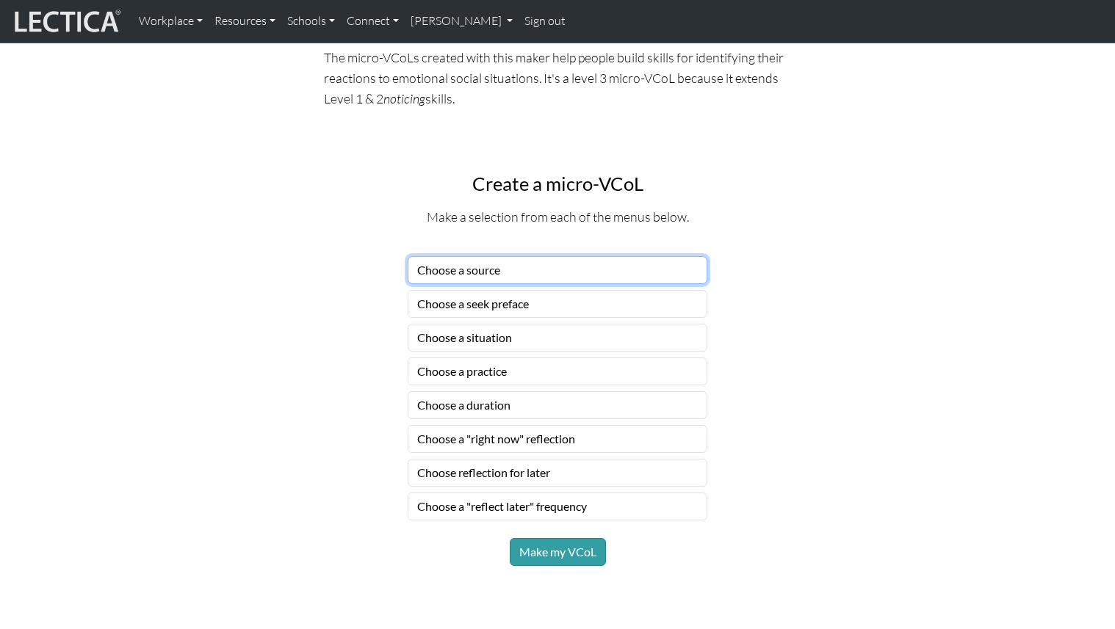
click at [548, 271] on select "Choose a source" at bounding box center [558, 270] width 300 height 28
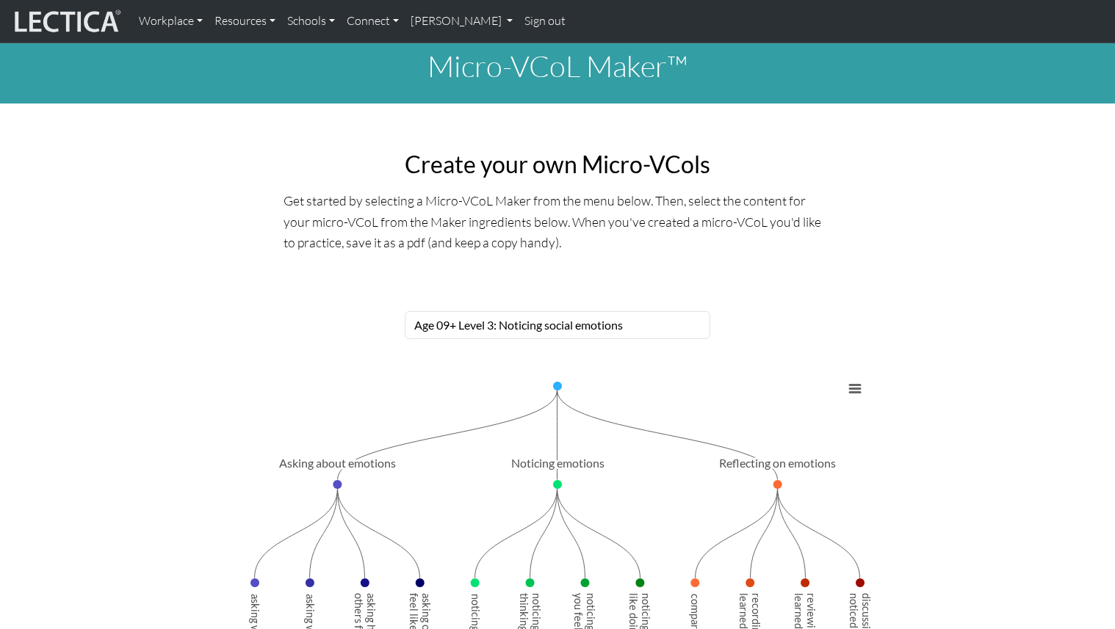
scroll to position [0, 0]
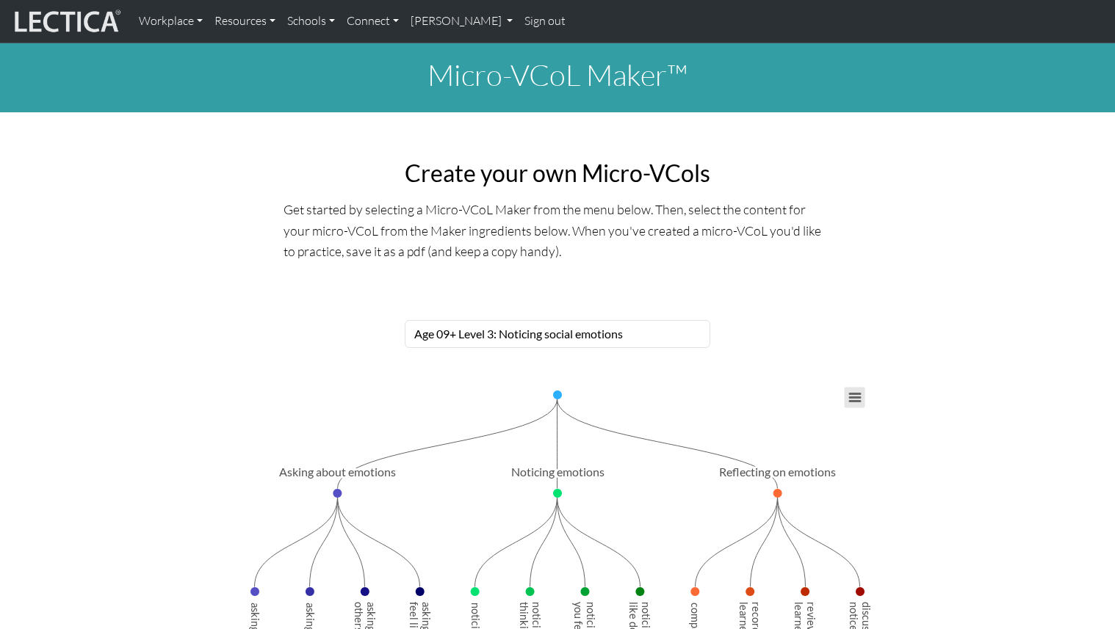
click at [852, 394] on button "View chart menu, Chart" at bounding box center [855, 398] width 21 height 21
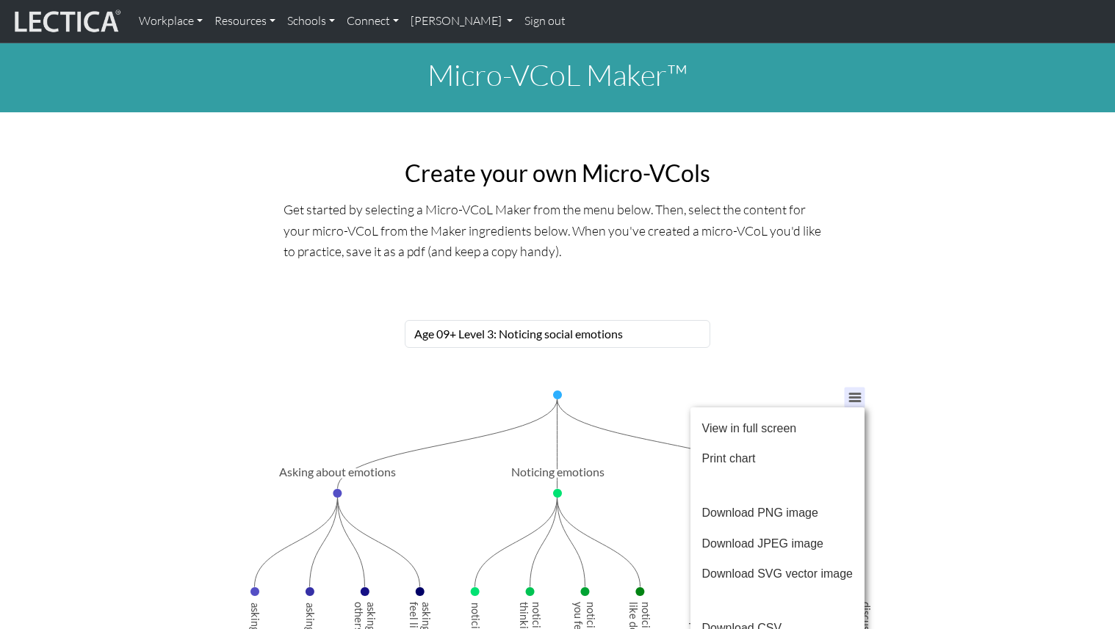
click at [852, 394] on div "View in full screen Print chart Download PNG image Download JPEG image Download…" at bounding box center [777, 559] width 215 height 344
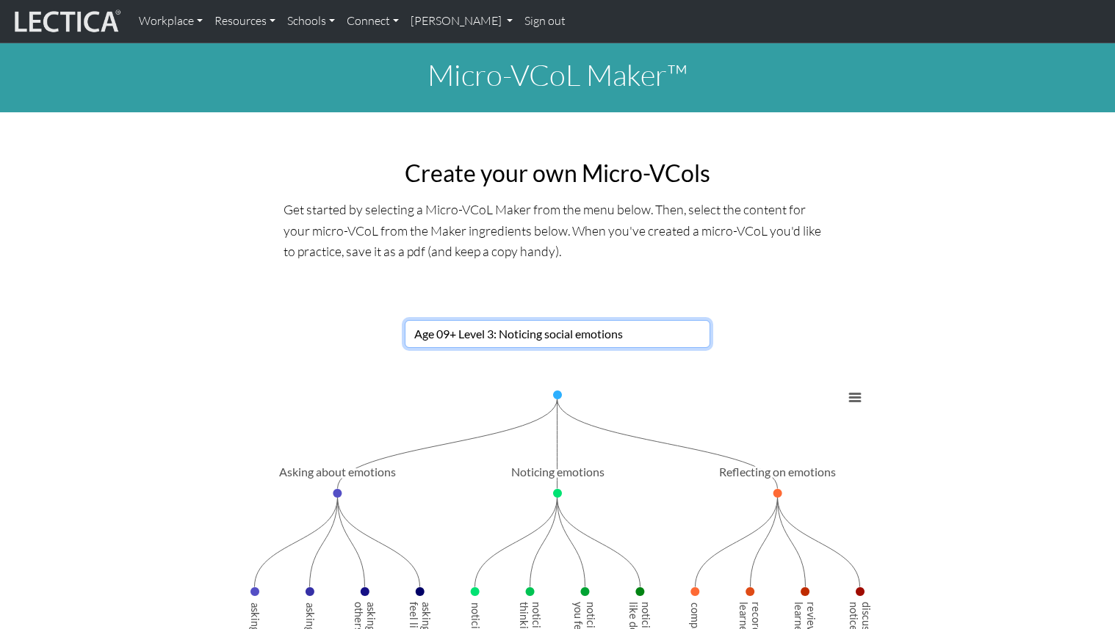
click at [636, 335] on select "Choose a Micro-VCoL Maker" at bounding box center [558, 334] width 306 height 28
click at [405, 320] on select "Choose a Micro-VCoL Maker" at bounding box center [558, 334] width 306 height 28
click at [587, 332] on select "Choose a Micro-VCoL Maker" at bounding box center [558, 334] width 306 height 28
click at [405, 320] on select "Choose a Micro-VCoL Maker" at bounding box center [558, 334] width 306 height 28
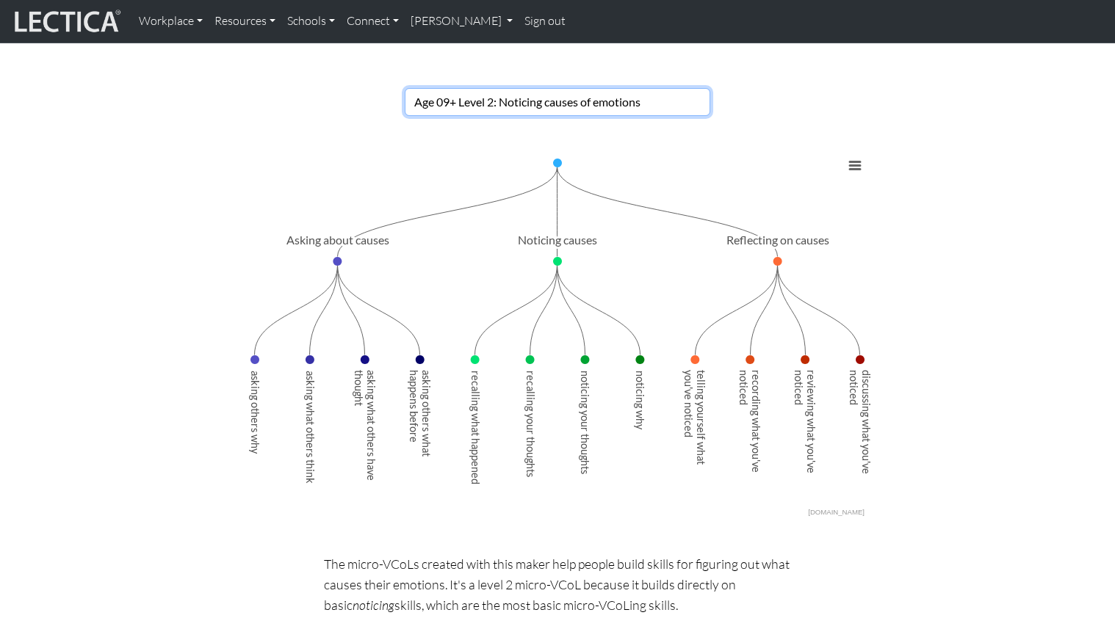
scroll to position [237, 0]
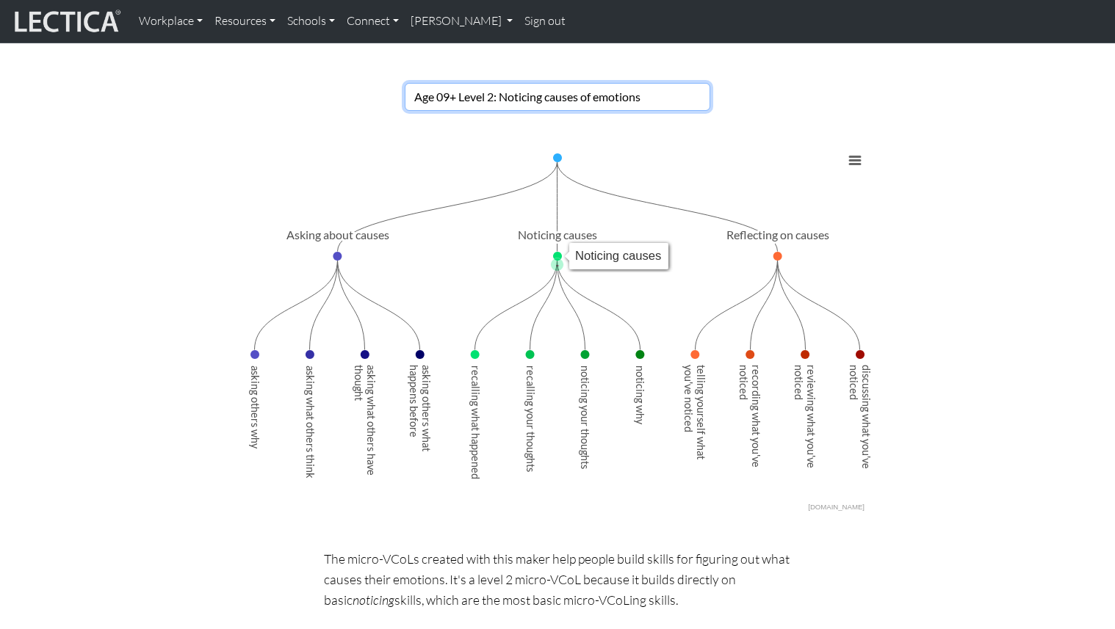
click at [541, 107] on select "Choose a Micro-VCoL Maker" at bounding box center [558, 97] width 306 height 28
click at [405, 83] on select "Choose a Micro-VCoL Maker" at bounding box center [558, 97] width 306 height 28
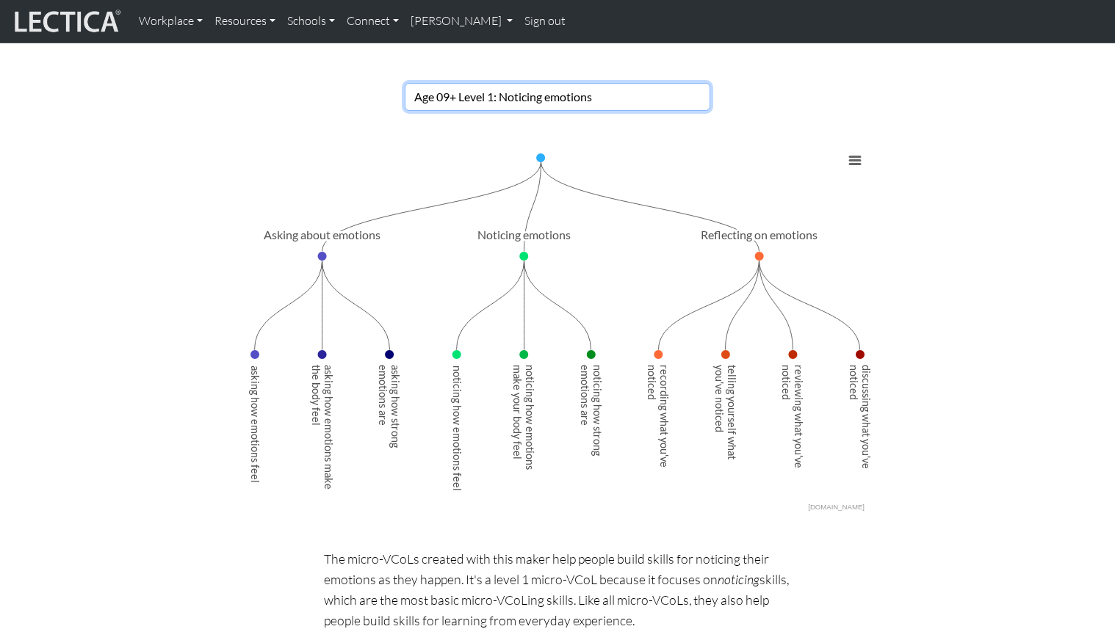
click at [532, 98] on select "Choose a Micro-VCoL Maker" at bounding box center [558, 97] width 306 height 28
click at [405, 83] on select "Choose a Micro-VCoL Maker" at bounding box center [558, 97] width 306 height 28
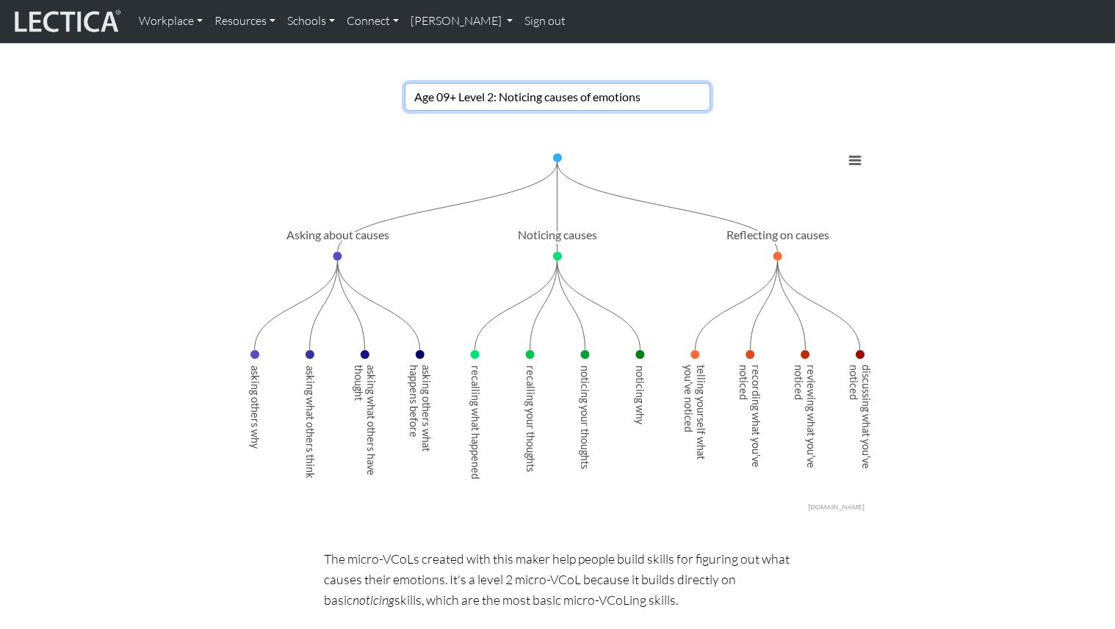
click at [532, 100] on select "Choose a Micro-VCoL Maker" at bounding box center [558, 97] width 306 height 28
click at [405, 83] on select "Choose a Micro-VCoL Maker" at bounding box center [558, 97] width 306 height 28
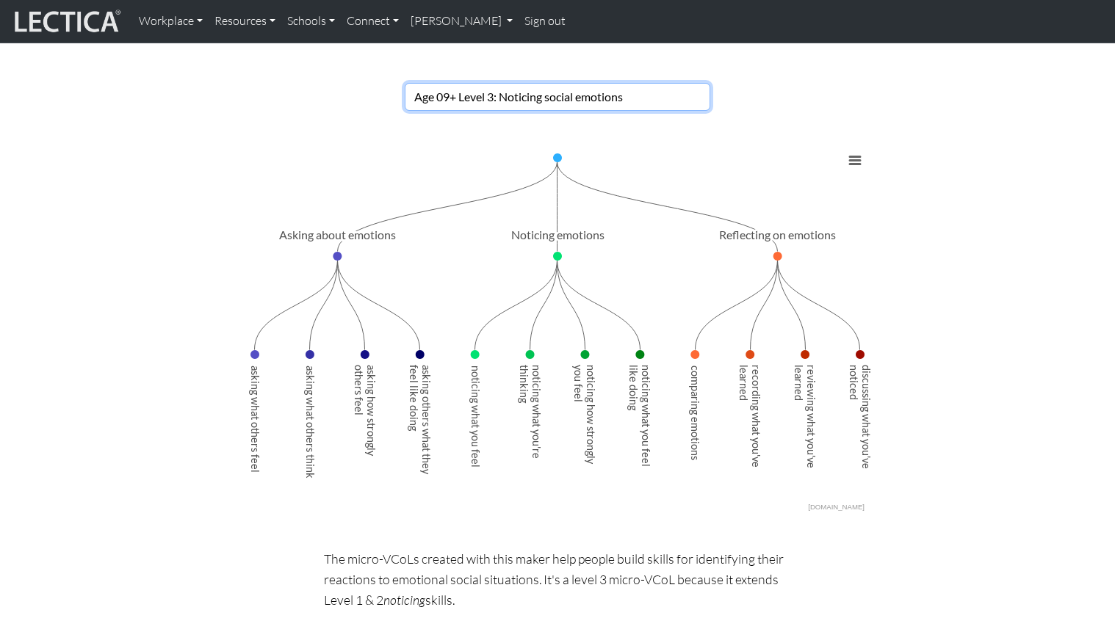
click at [541, 105] on select "Choose a Micro-VCoL Maker" at bounding box center [558, 97] width 306 height 28
click at [405, 83] on select "Choose a Micro-VCoL Maker" at bounding box center [558, 97] width 306 height 28
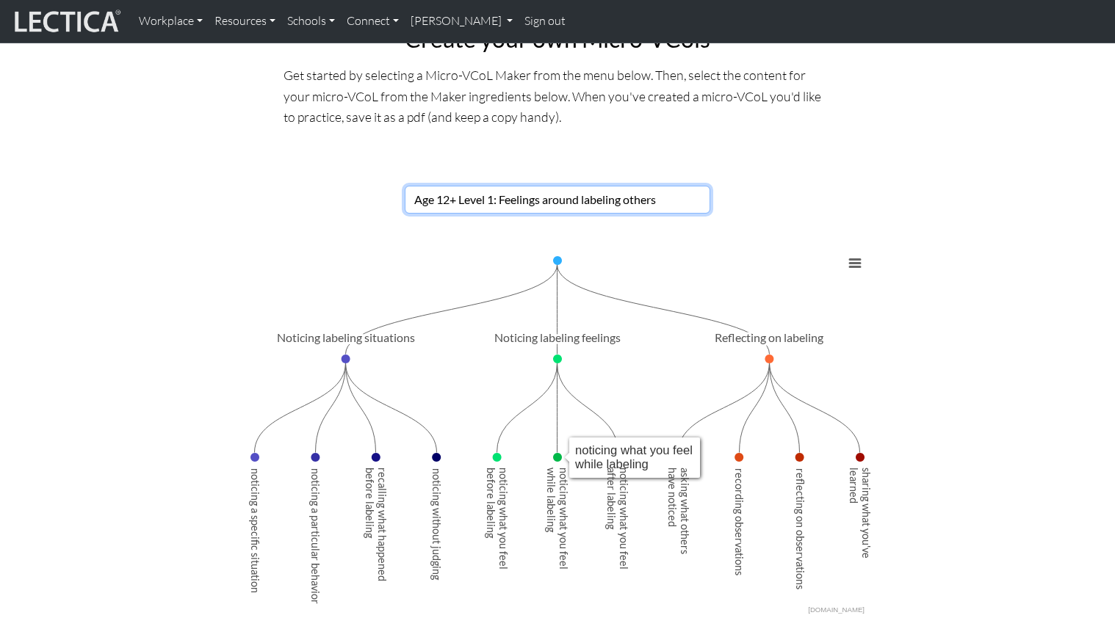
scroll to position [124, 0]
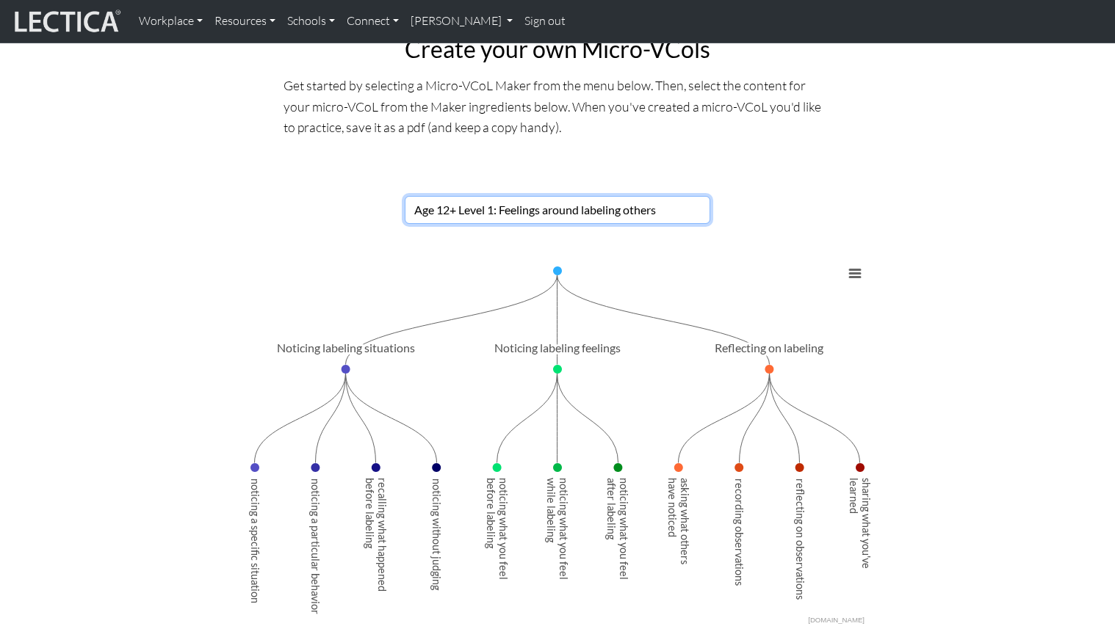
click at [552, 205] on select "Choose a Micro-VCoL Maker" at bounding box center [558, 210] width 306 height 28
select select "4b14e635-ddea-4c84-8a97-0ec13f561df7"
click at [405, 196] on select "Choose a Micro-VCoL Maker" at bounding box center [558, 210] width 306 height 28
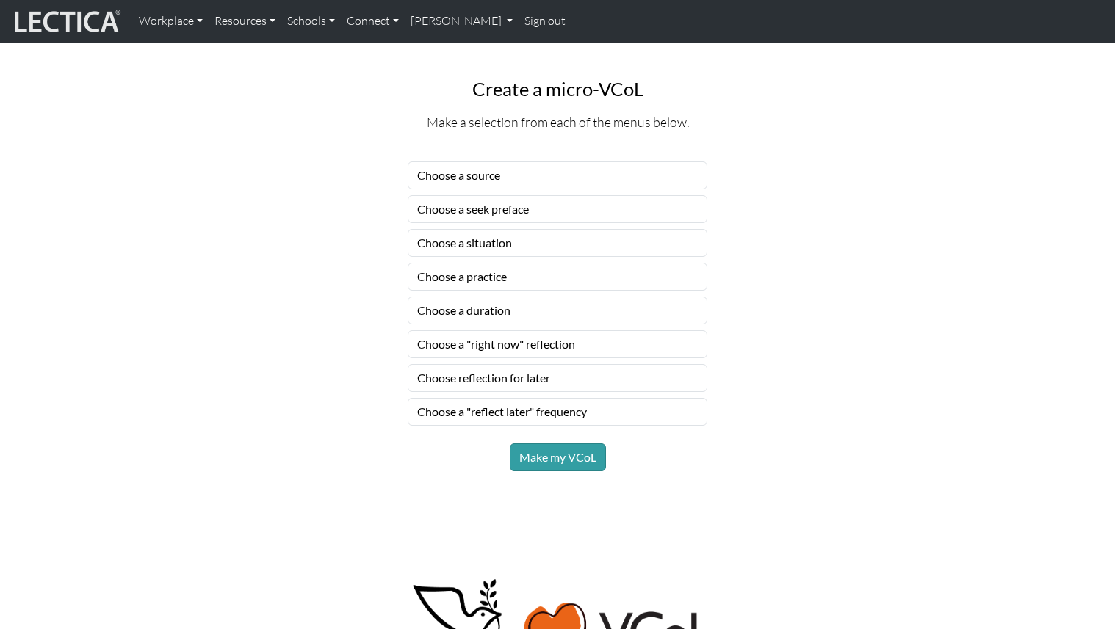
scroll to position [837, 0]
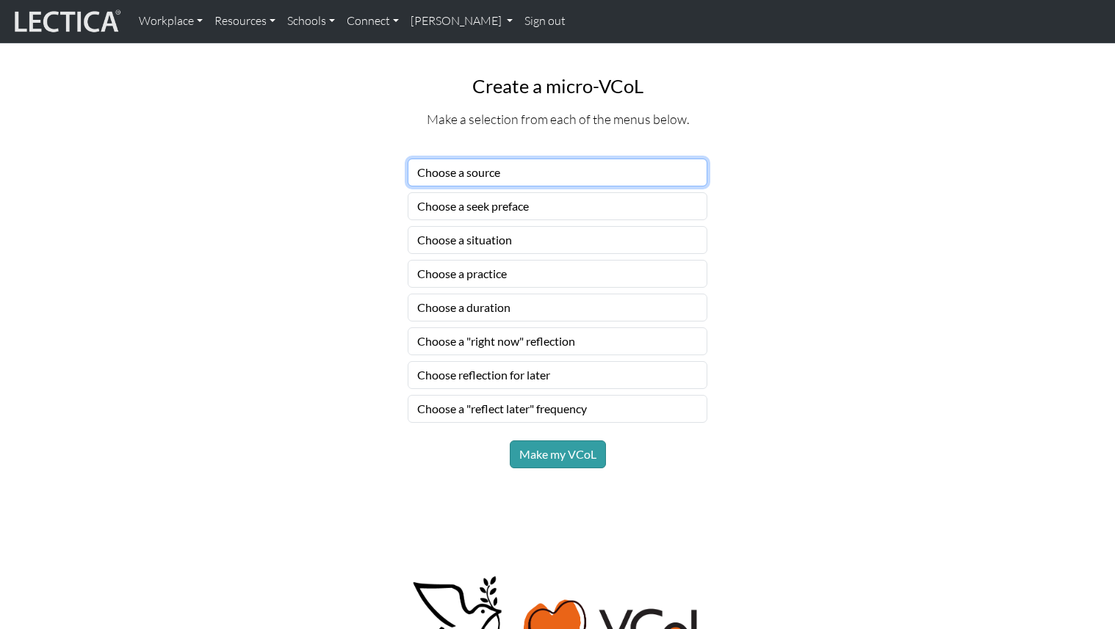
click at [546, 169] on select "Choose a source" at bounding box center [558, 173] width 300 height 28
select select "friends"
click at [408, 159] on select "Choose a source" at bounding box center [558, 173] width 300 height 28
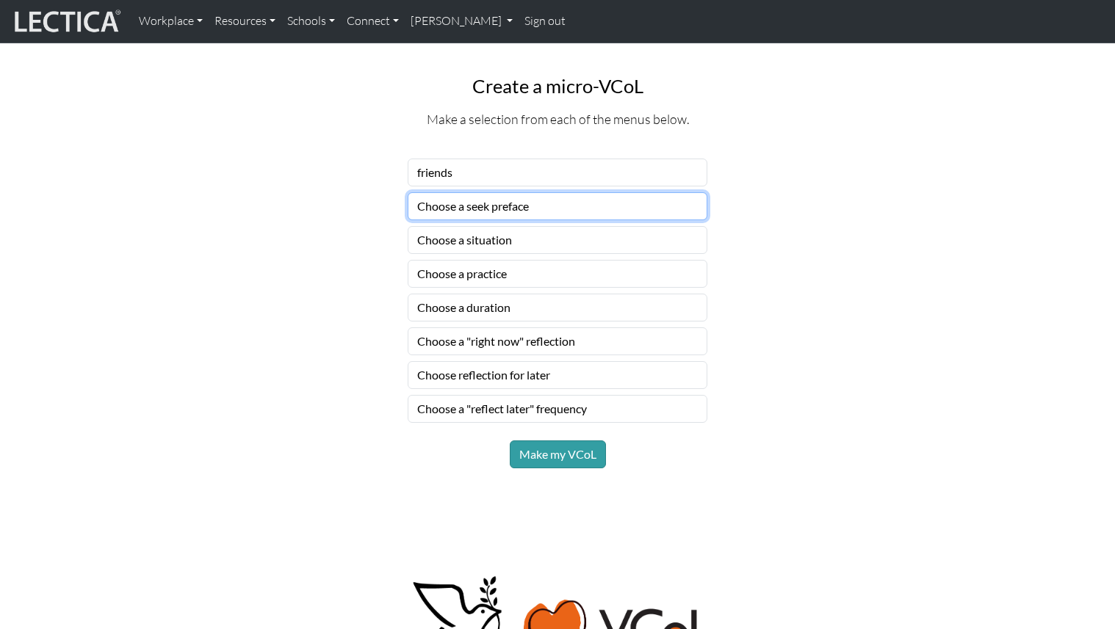
click at [523, 211] on select "Choose a seek preface" at bounding box center [558, 206] width 300 height 28
select select "before you start practicing, ask"
click at [408, 192] on select "Choose a seek preface" at bounding box center [558, 206] width 300 height 28
click at [527, 231] on select "Choose a situation" at bounding box center [558, 240] width 300 height 28
select select "someone is being kind"
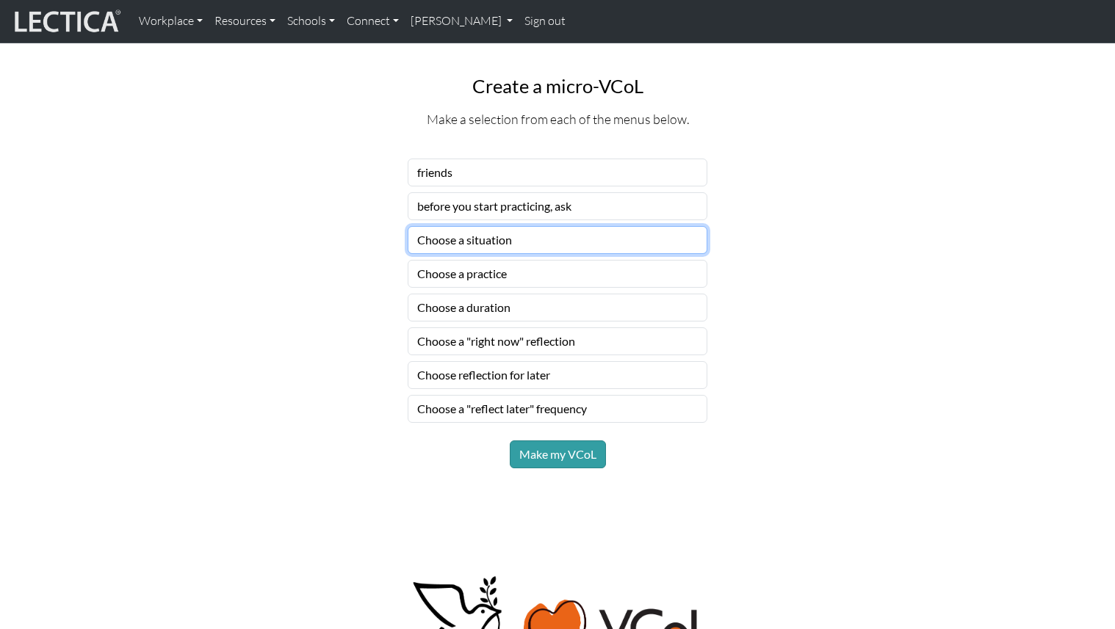
click at [408, 226] on select "Choose a situation" at bounding box center [558, 240] width 300 height 28
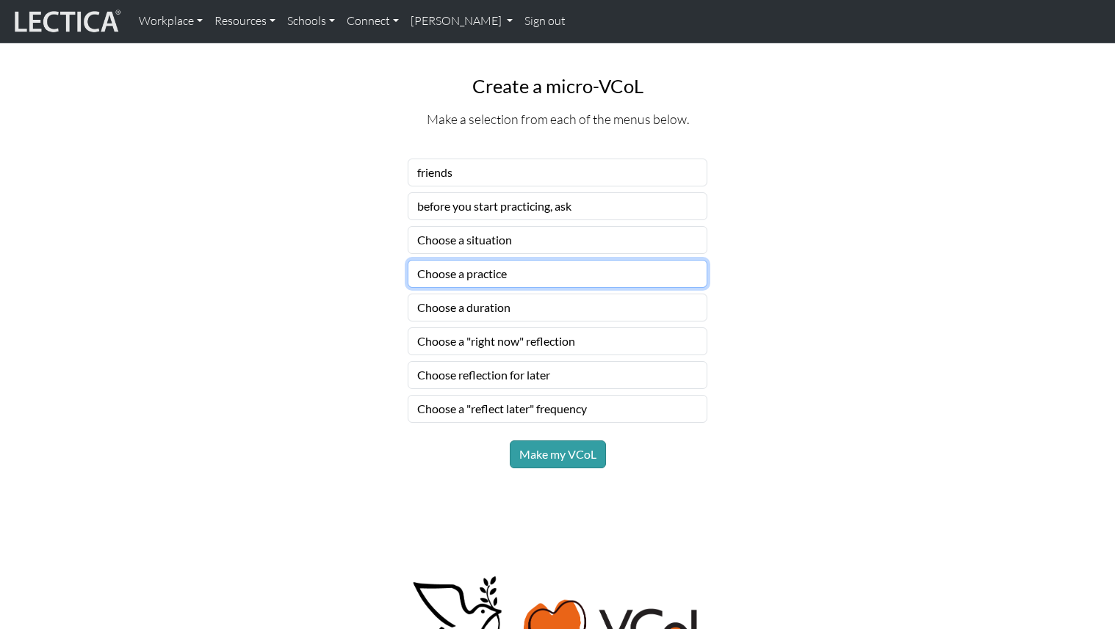
click at [524, 277] on select "Choose a practice" at bounding box center [558, 274] width 300 height 28
select select "notice how you are thinking"
click at [408, 260] on select "Choose a practice" at bounding box center [558, 274] width 300 height 28
click at [523, 310] on select "Choose a duration" at bounding box center [558, 308] width 300 height 28
select select "for a couple of days"
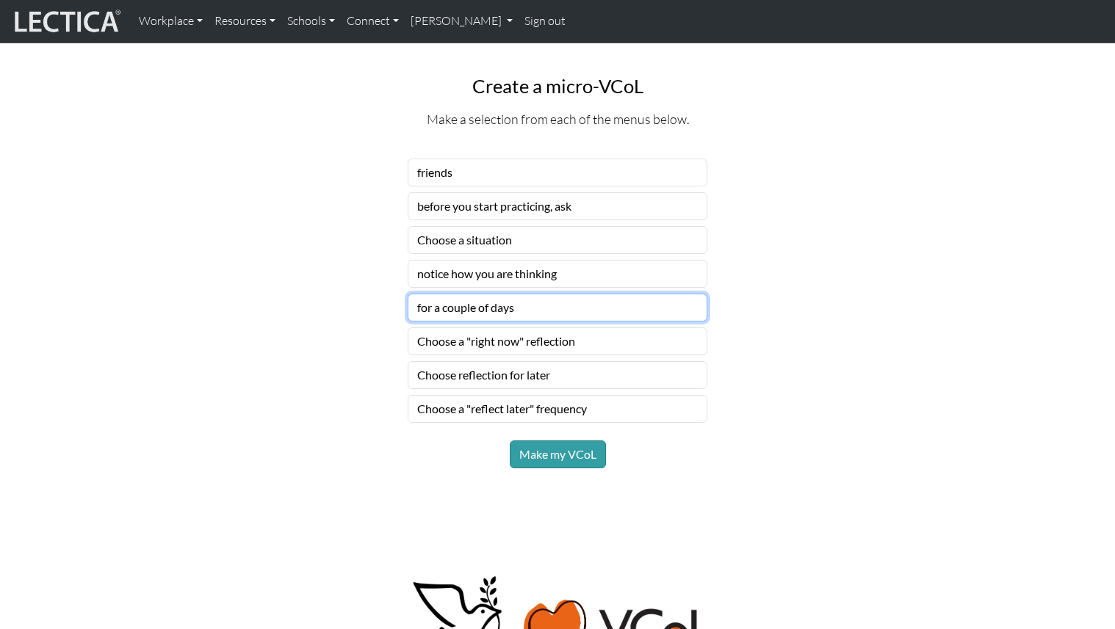
click at [408, 294] on select "Choose a duration" at bounding box center [558, 308] width 300 height 28
click at [515, 342] on select "Choose a "right now" reflection" at bounding box center [558, 342] width 300 height 28
select select "compare what you're learning"
click at [408, 328] on select "Choose a "right now" reflection" at bounding box center [558, 342] width 300 height 28
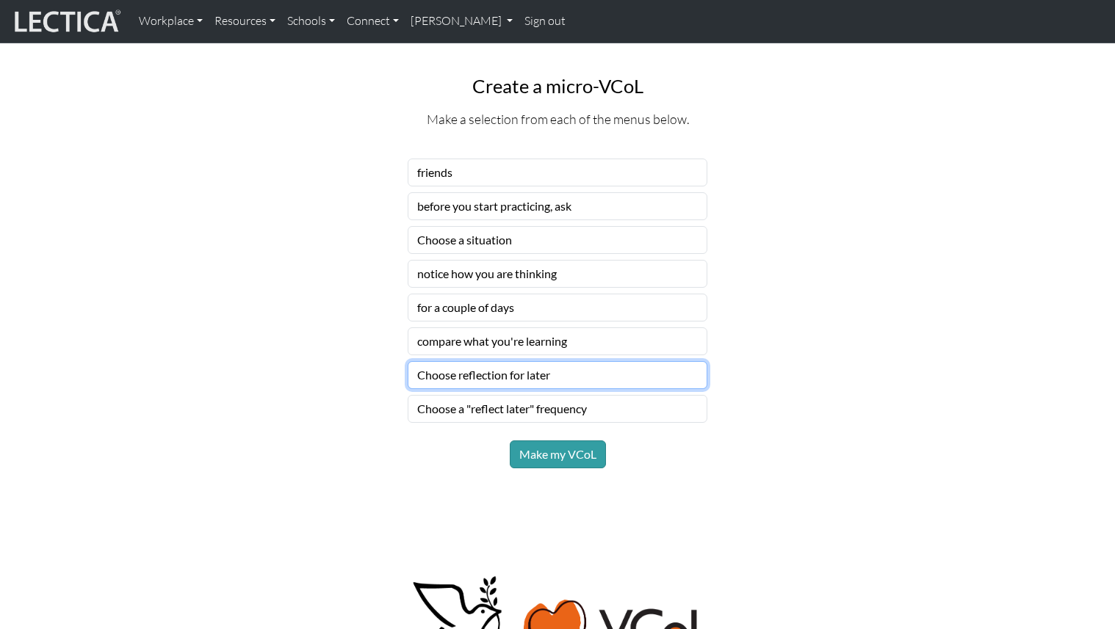
click at [515, 377] on select "Choose reflection for later" at bounding box center [558, 375] width 300 height 28
select select "discuss your progress"
click at [408, 361] on select "Choose reflection for later" at bounding box center [558, 375] width 300 height 28
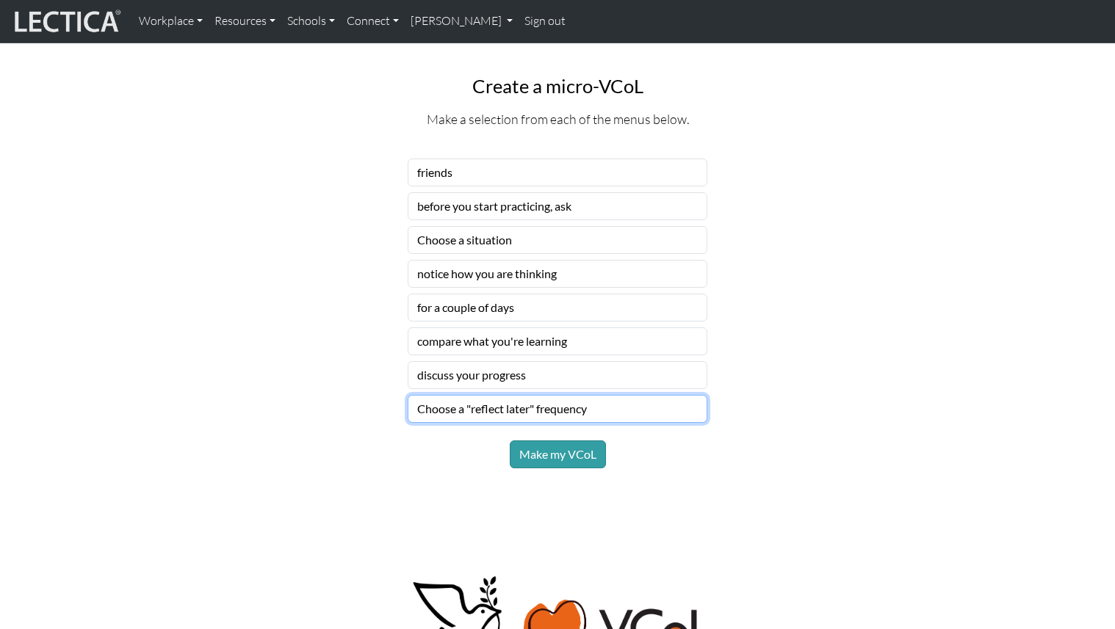
click at [511, 397] on select "Choose a "reflect later" frequency" at bounding box center [558, 409] width 300 height 28
select select "daily"
click at [408, 395] on select "Choose a "reflect later" frequency" at bounding box center [558, 409] width 300 height 28
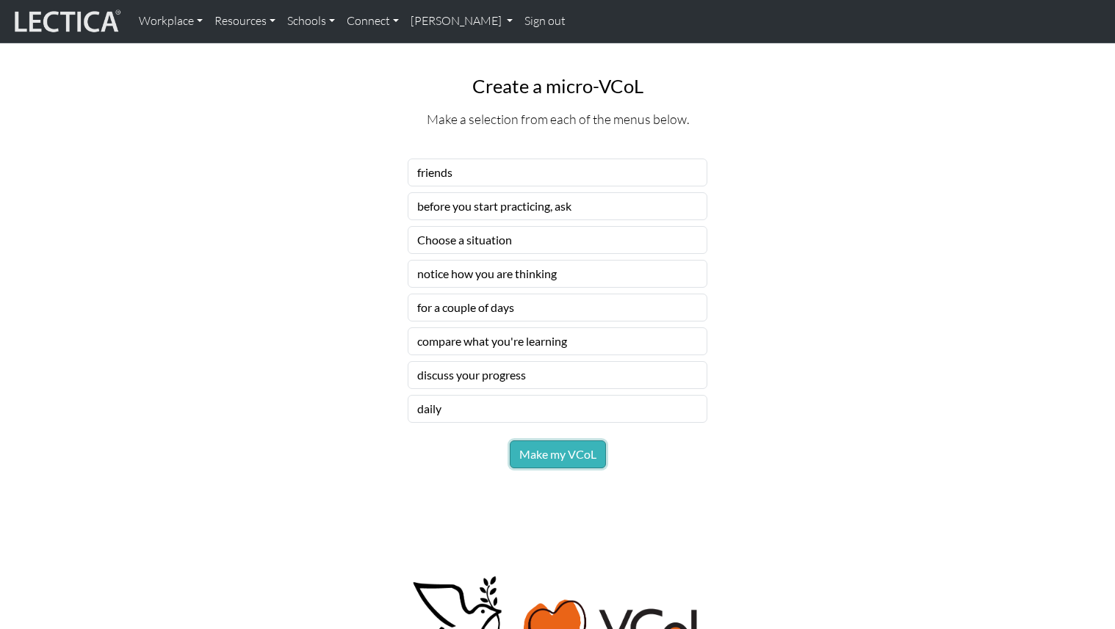
click at [541, 455] on button "Make my VCoL" at bounding box center [558, 455] width 96 height 28
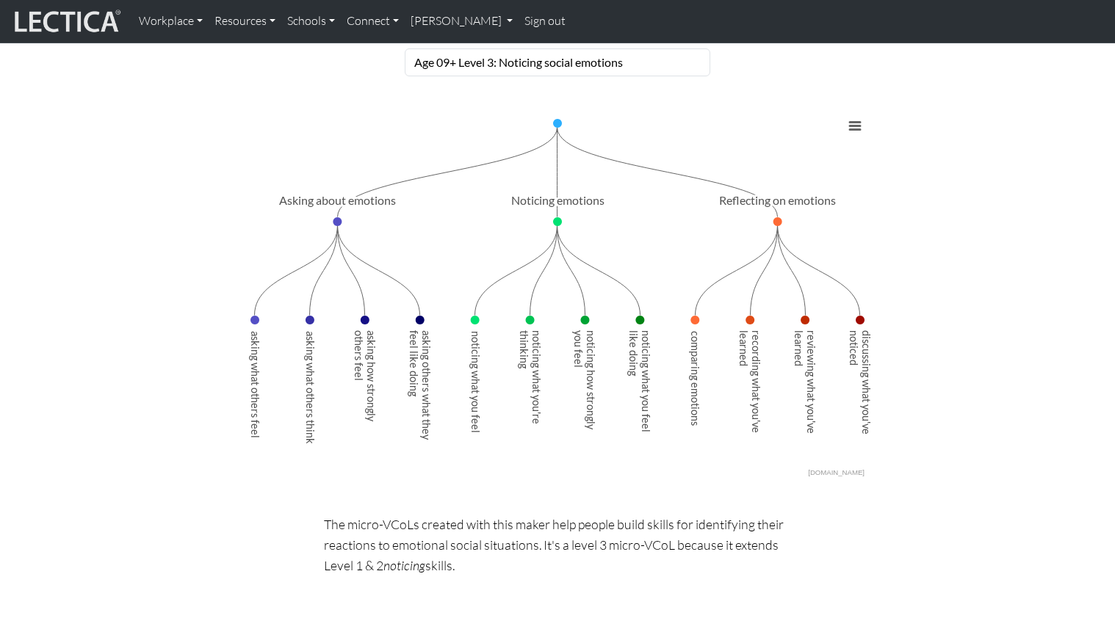
scroll to position [0, 0]
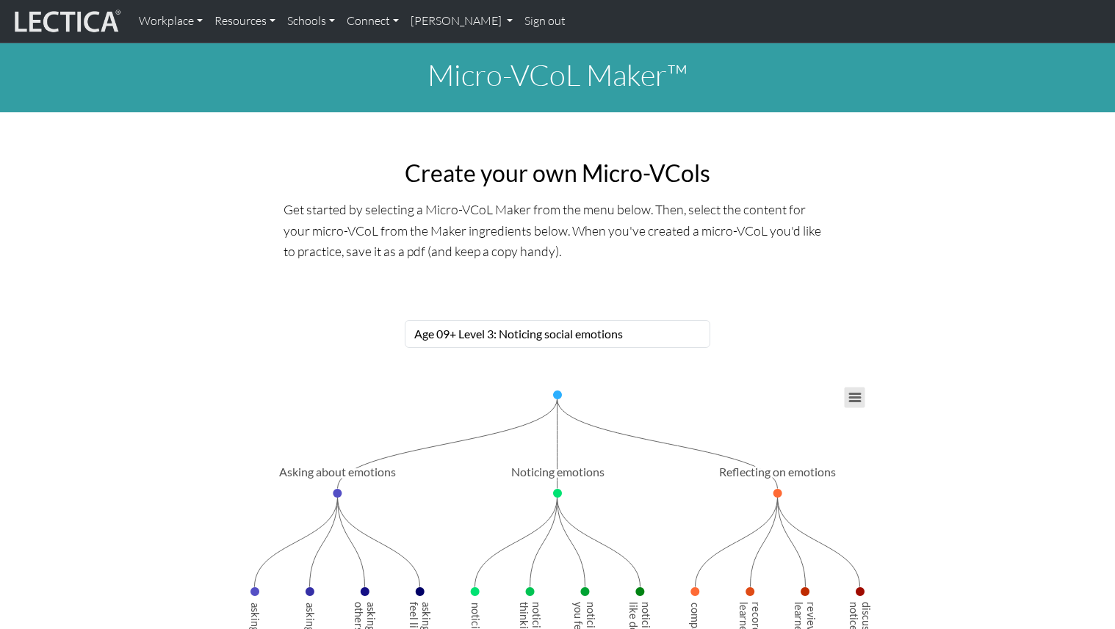
click at [852, 404] on button "View chart menu, Chart" at bounding box center [855, 398] width 21 height 21
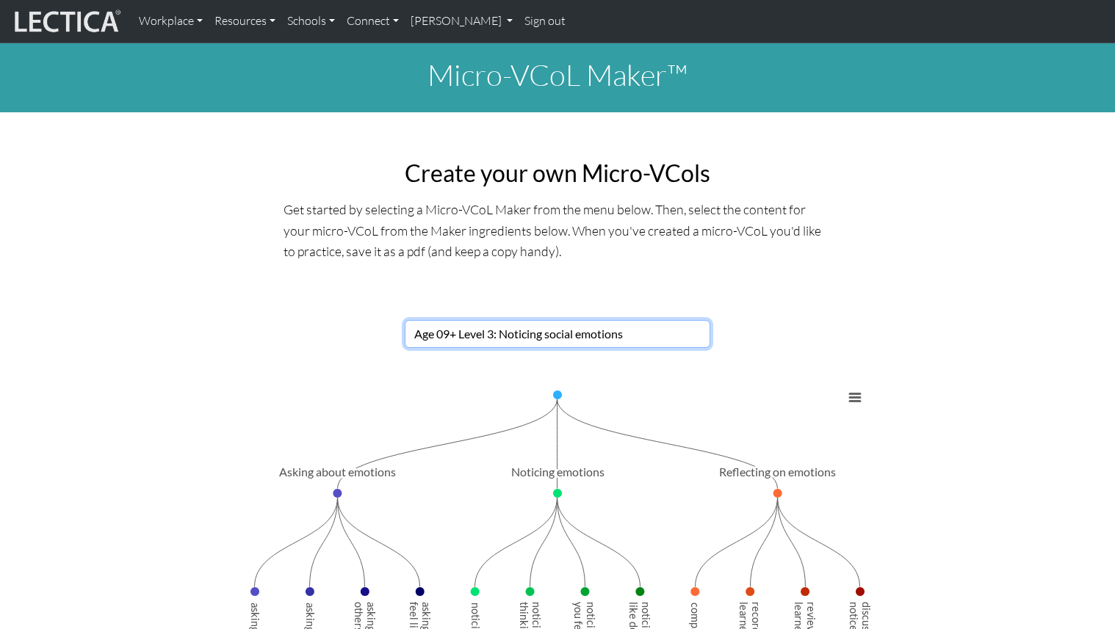
click at [549, 328] on select "Choose a Micro-VCoL Maker" at bounding box center [558, 334] width 306 height 28
select select "empty"
click at [405, 320] on select "Choose a Micro-VCoL Maker" at bounding box center [558, 334] width 306 height 28
click at [559, 497] on text "-" at bounding box center [557, 501] width 4 height 12
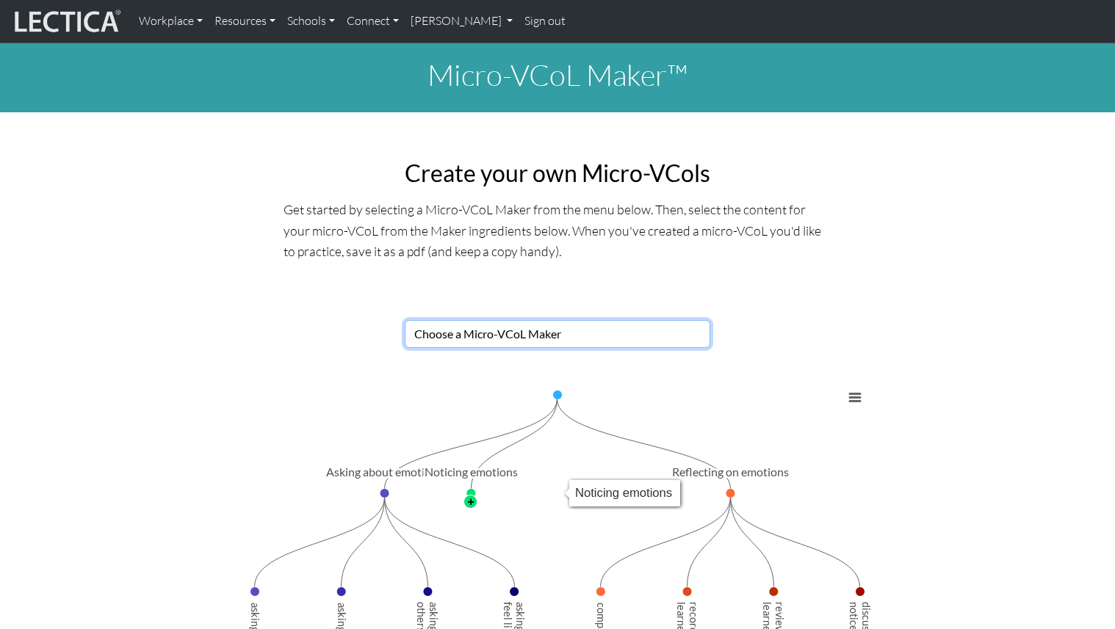
click at [463, 494] on rect "Interactive chart" at bounding box center [557, 566] width 629 height 367
click at [470, 502] on text "+" at bounding box center [470, 501] width 7 height 12
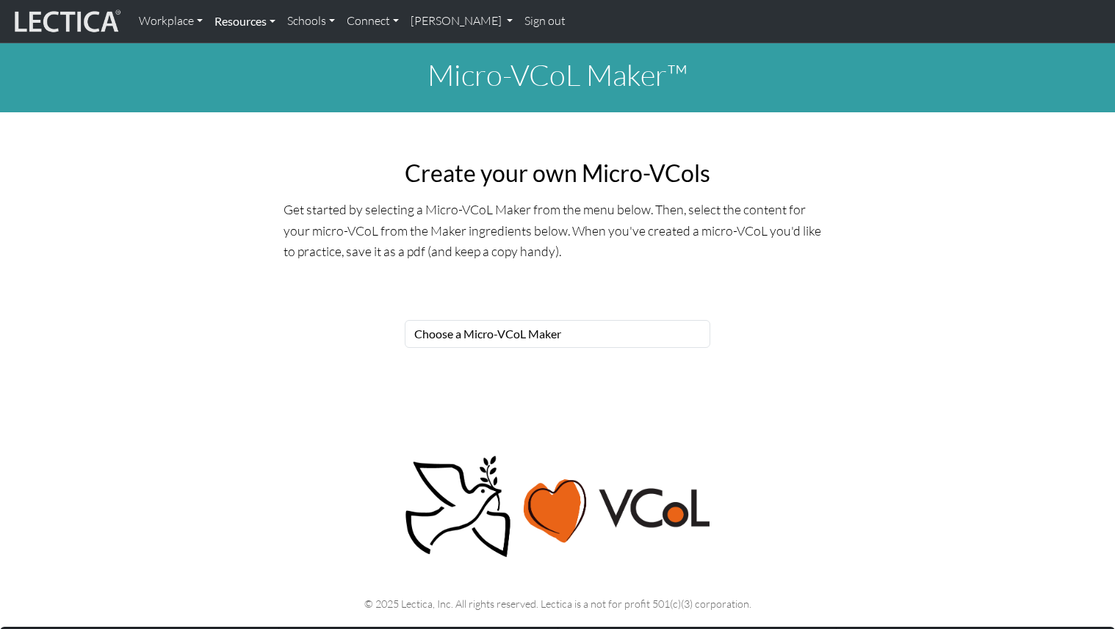
click at [242, 26] on link "Resources" at bounding box center [245, 21] width 73 height 31
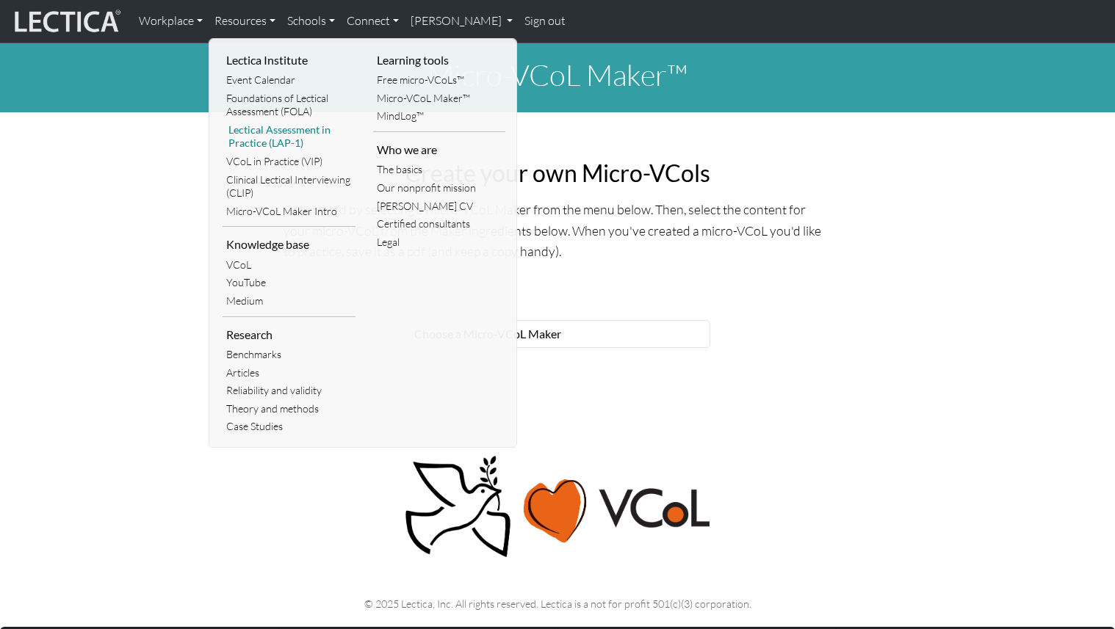
click at [271, 143] on link "Lectical Assessment in Practice (LAP-1)" at bounding box center [289, 137] width 133 height 32
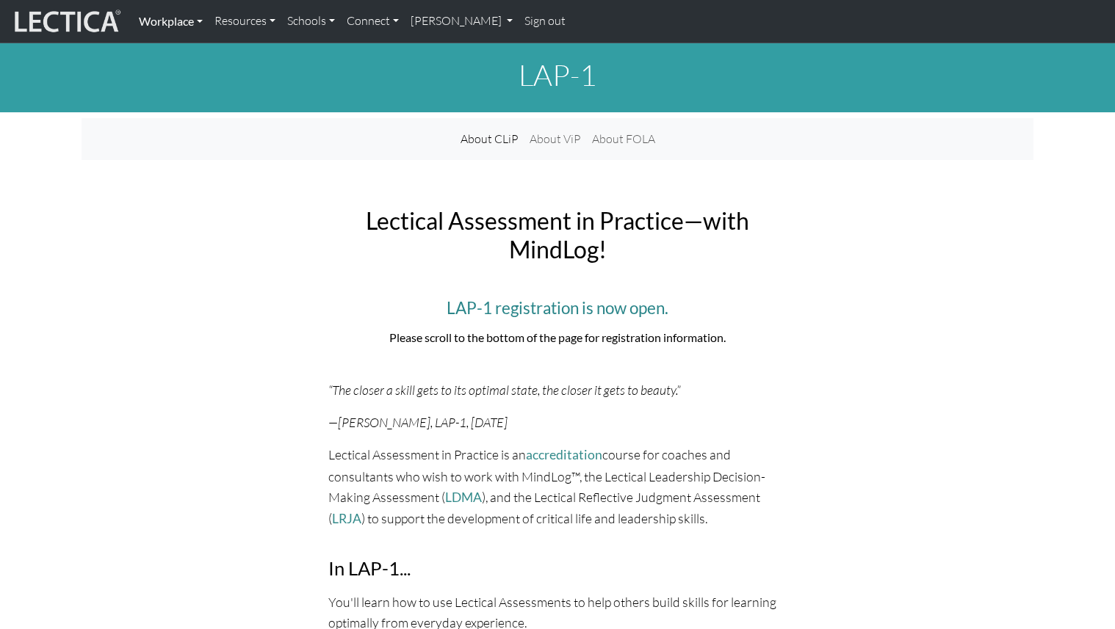
click at [187, 23] on link "Workplace" at bounding box center [171, 21] width 76 height 31
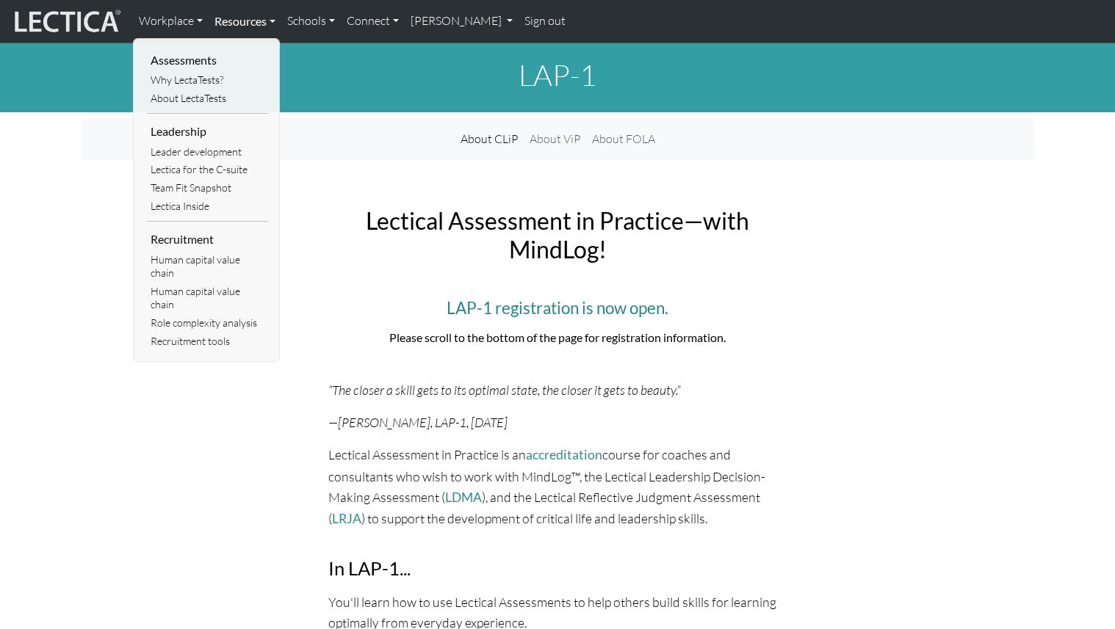
click at [235, 28] on link "Resources" at bounding box center [245, 21] width 73 height 31
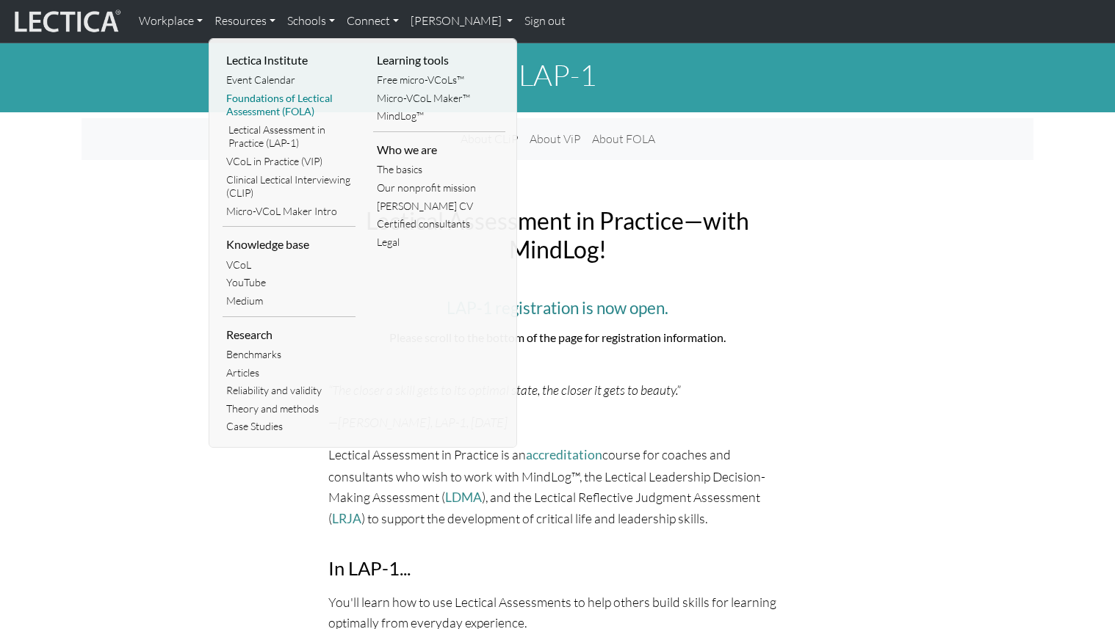
click at [278, 106] on link "Foundations of Lectical Assessment (FOLA)" at bounding box center [289, 106] width 133 height 32
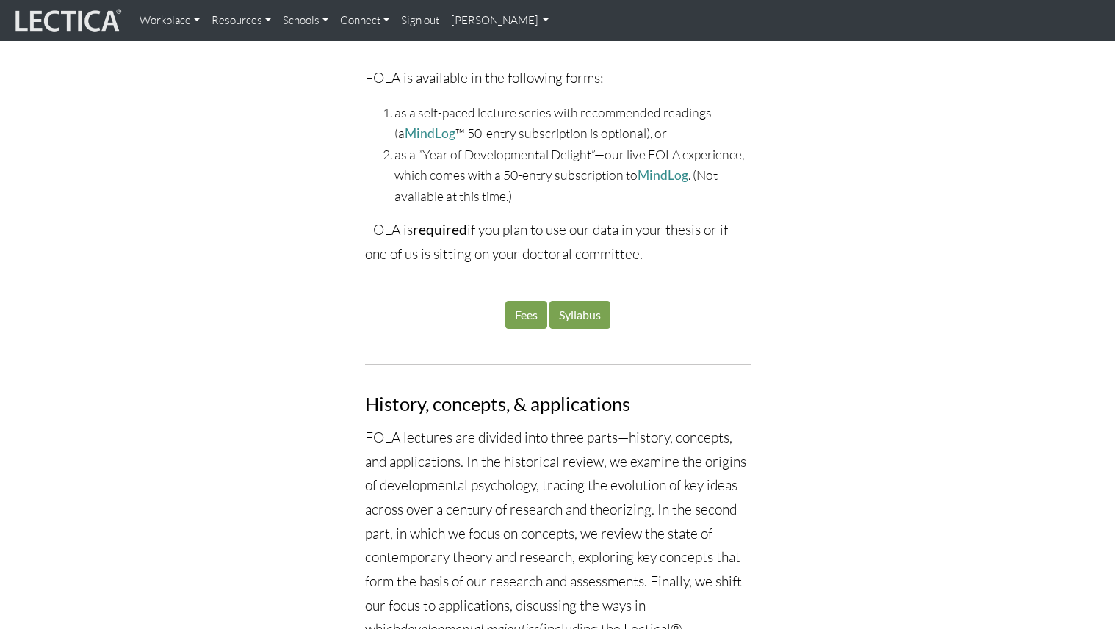
scroll to position [1545, 0]
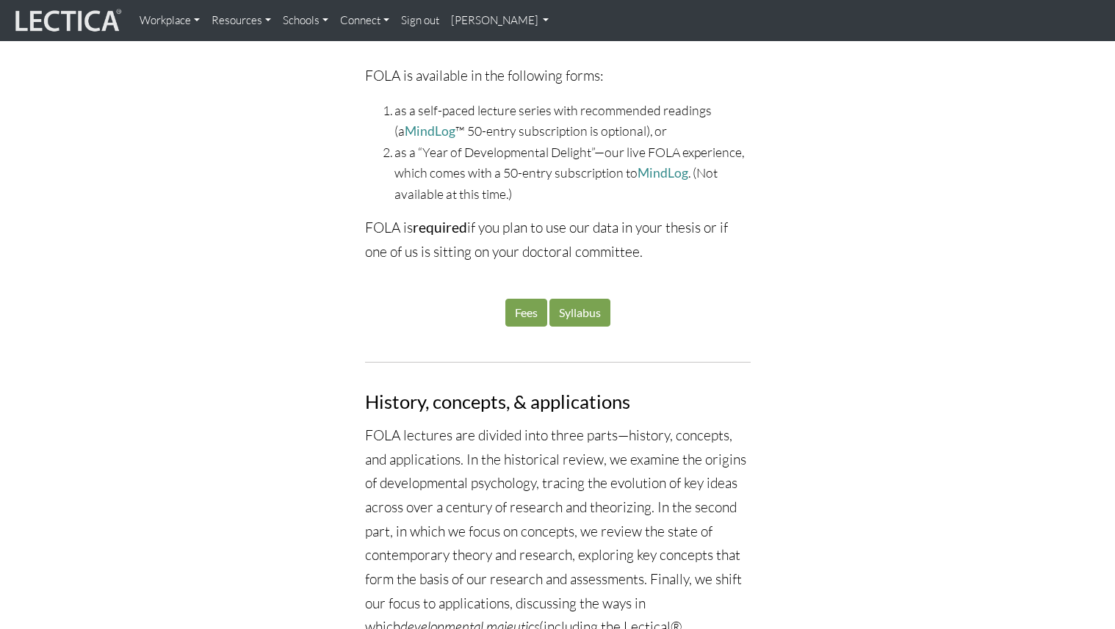
click at [222, 24] on link "Resources" at bounding box center [241, 20] width 71 height 29
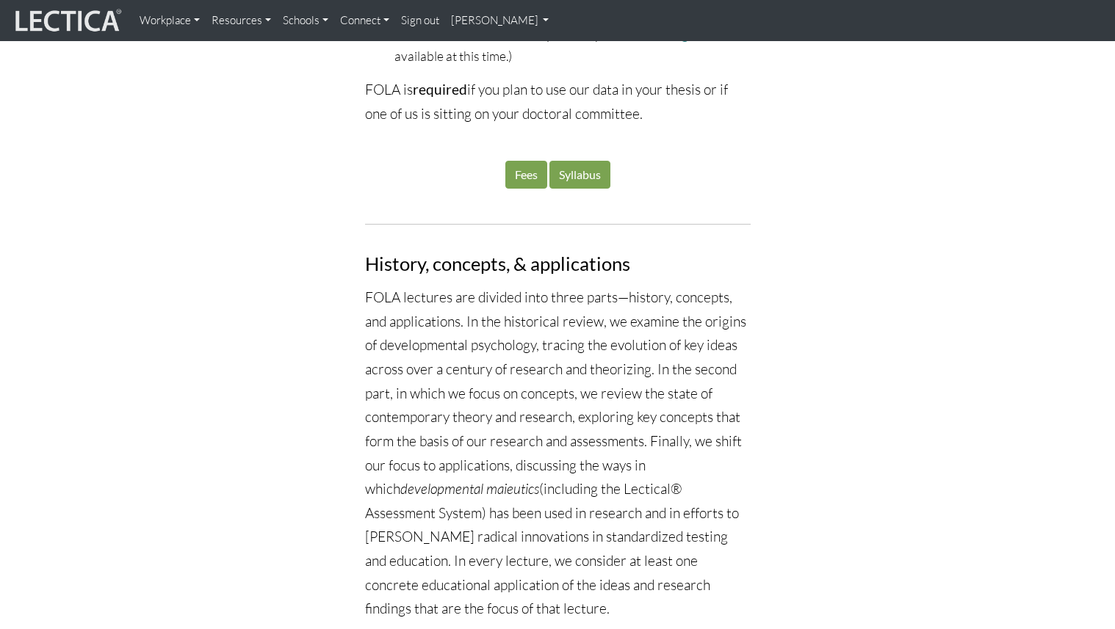
scroll to position [1350, 0]
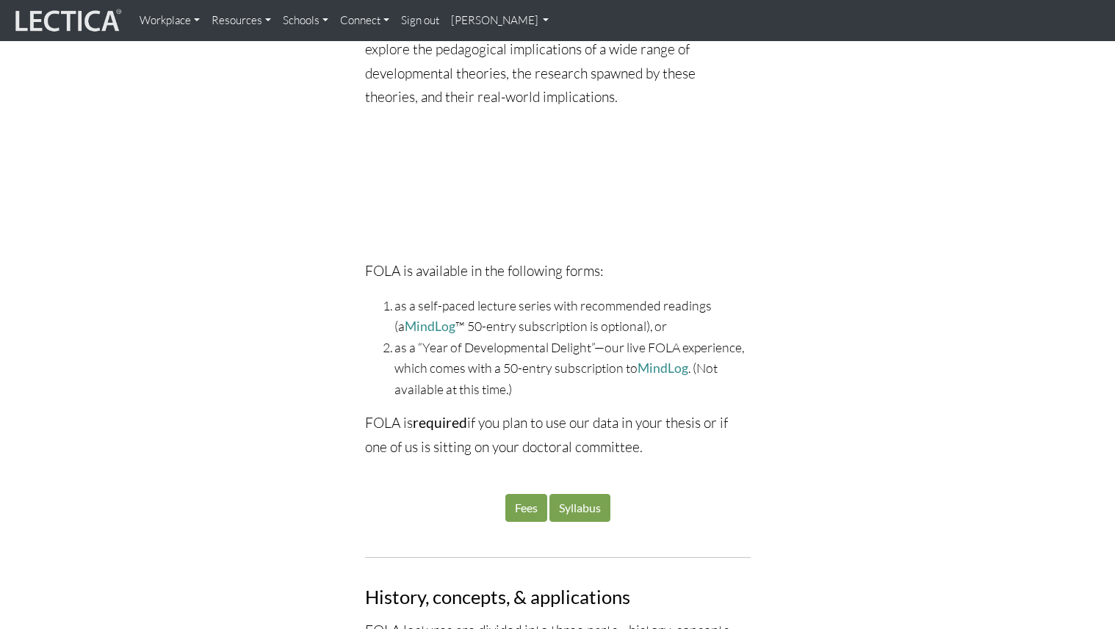
click at [256, 20] on link "Resources" at bounding box center [241, 20] width 71 height 29
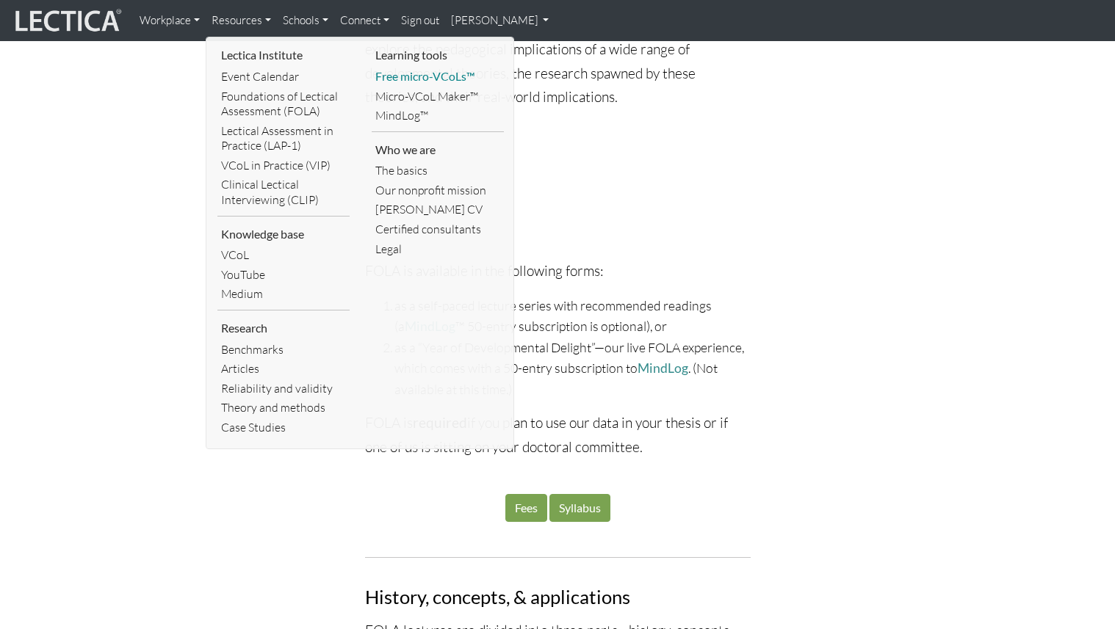
click at [412, 78] on link "Free micro-VCoLs™" at bounding box center [438, 77] width 132 height 20
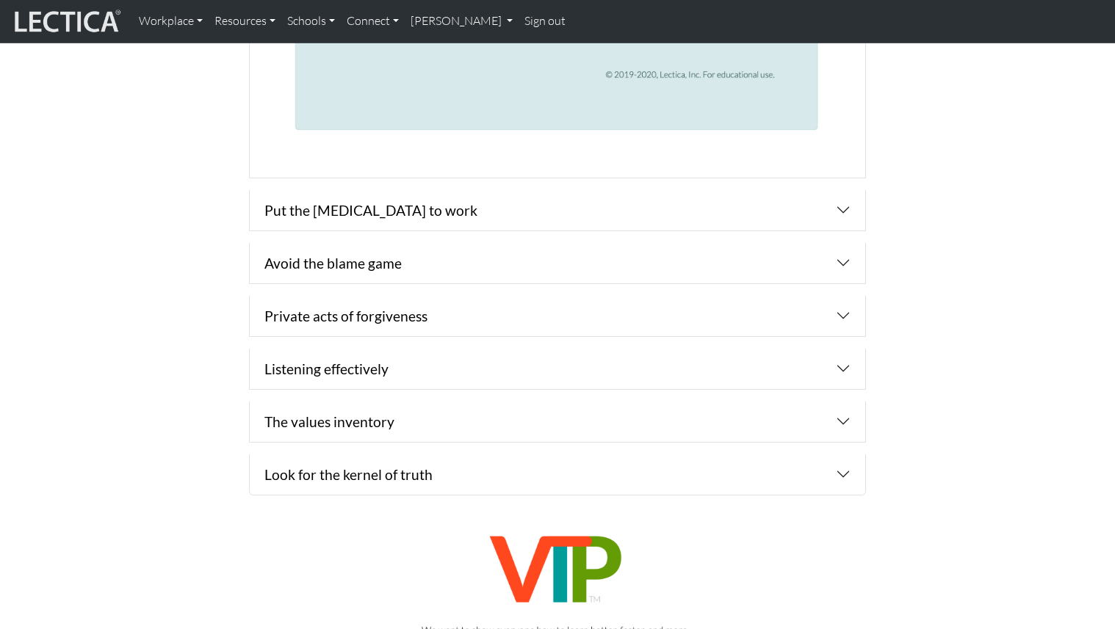
scroll to position [2297, 0]
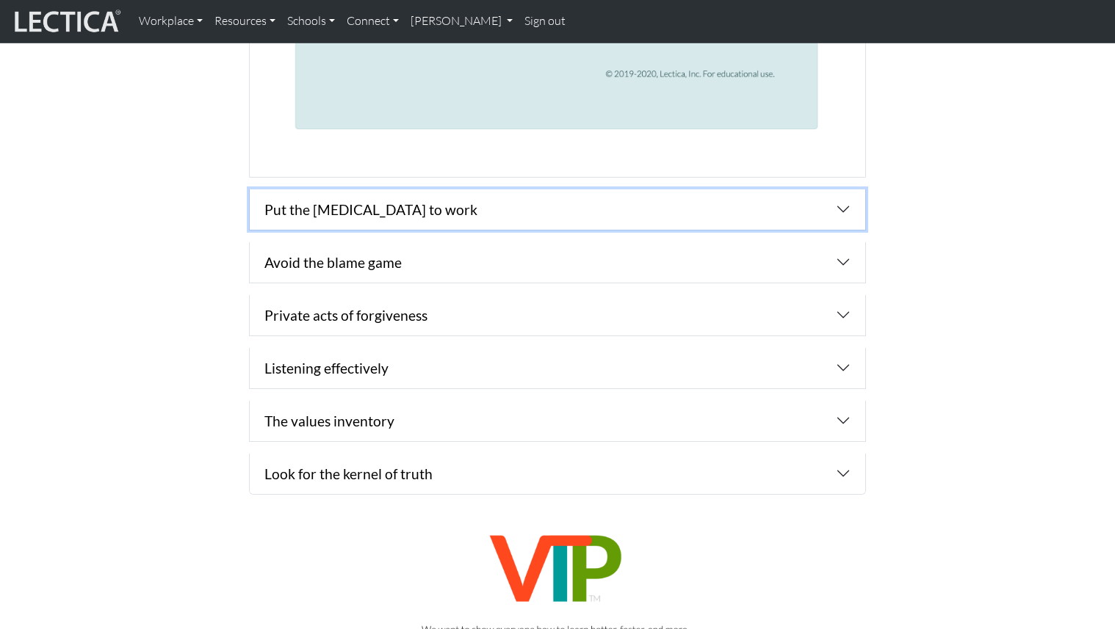
click at [433, 211] on button "button" at bounding box center [557, 209] width 615 height 40
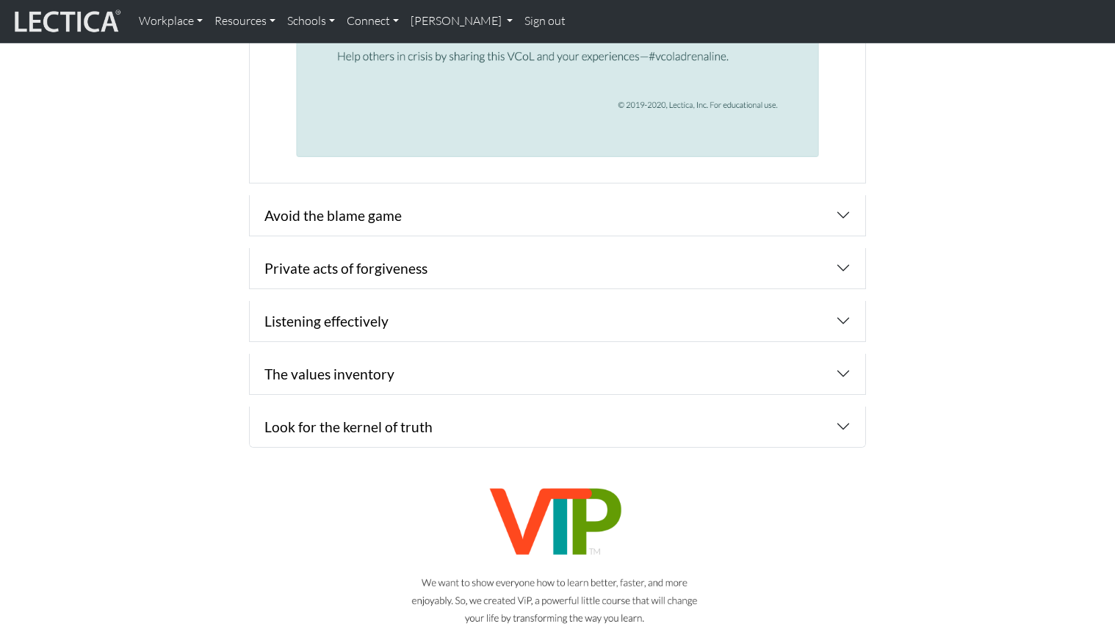
scroll to position [2200, 0]
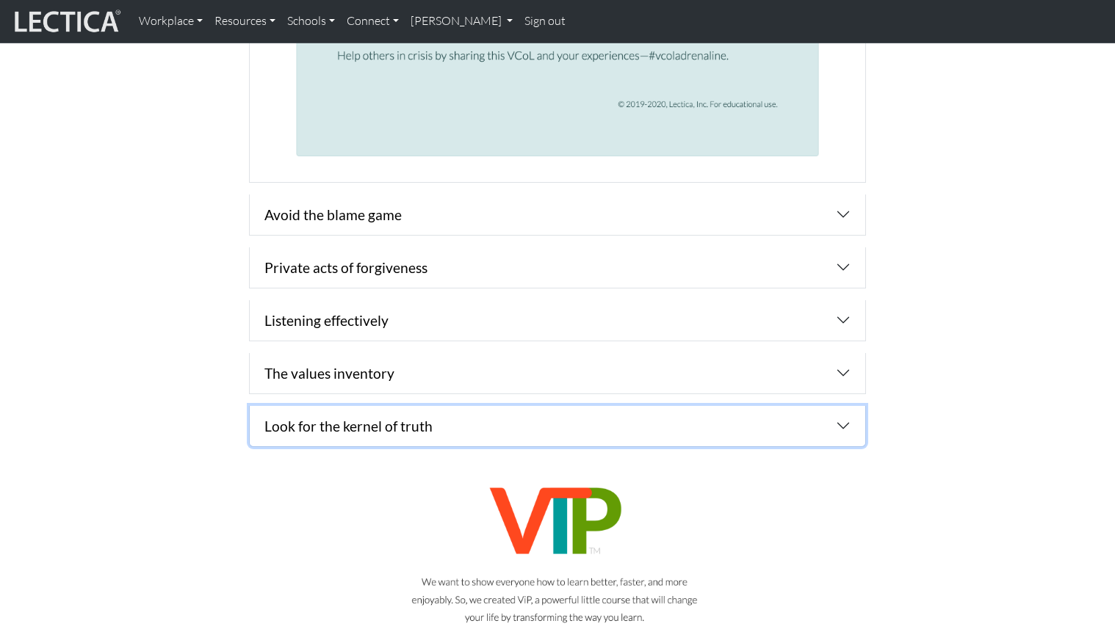
click at [383, 434] on button "button" at bounding box center [557, 426] width 615 height 40
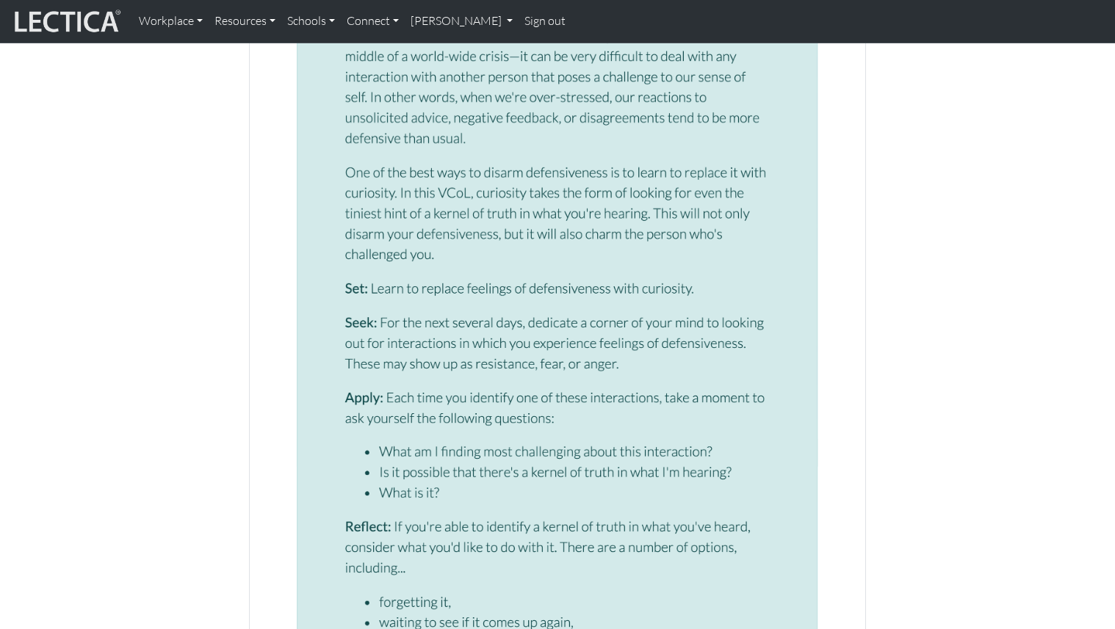
scroll to position [1512, 0]
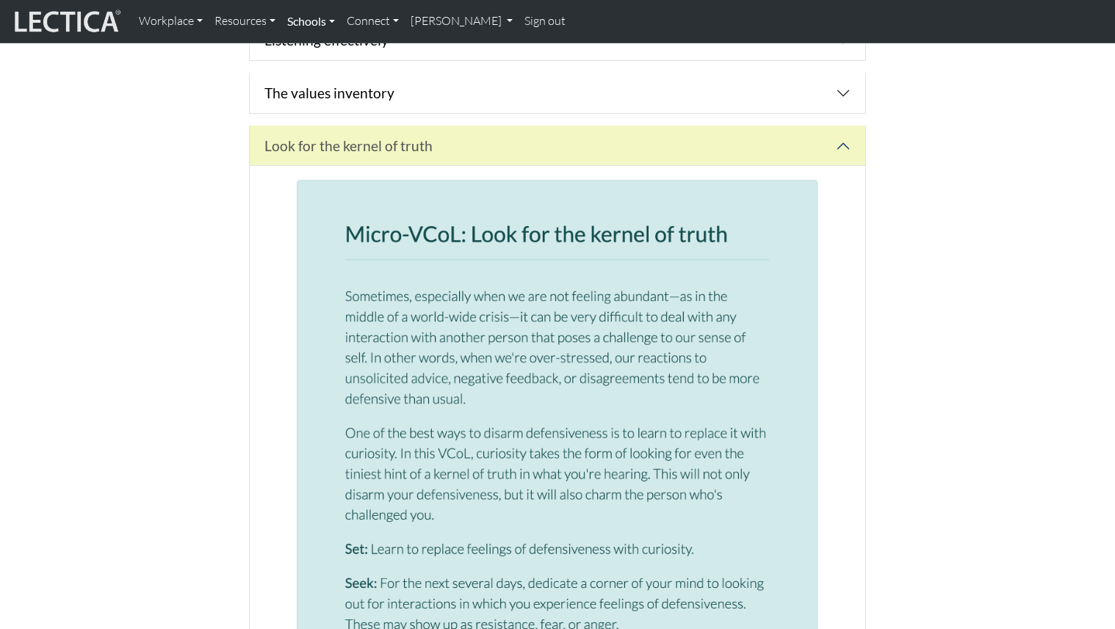
click at [303, 25] on link "Schools" at bounding box center [310, 21] width 59 height 31
click at [340, 111] on link "White paper" at bounding box center [355, 107] width 121 height 18
